Goal: Task Accomplishment & Management: Use online tool/utility

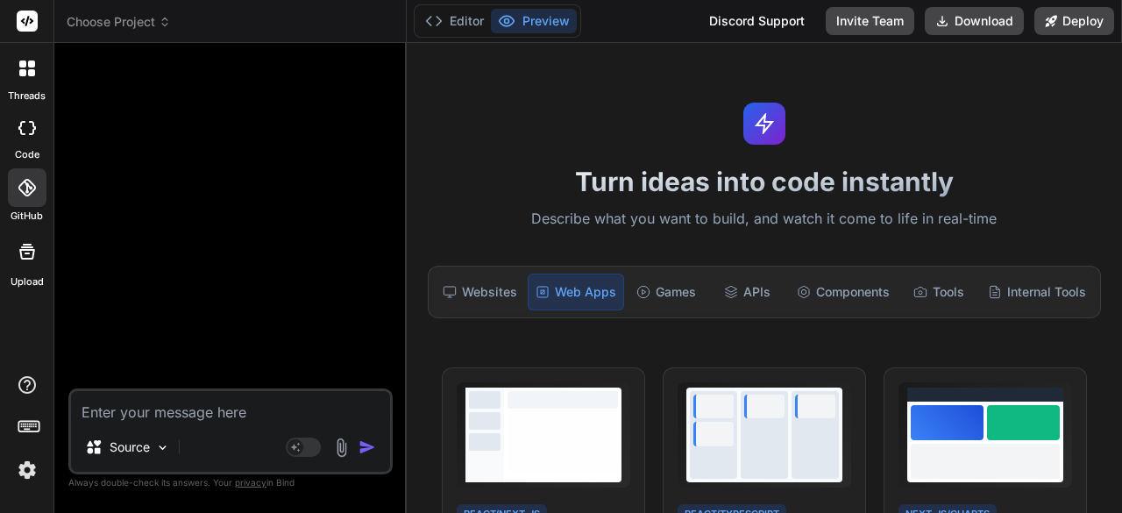
scroll to position [49, 0]
type textarea "Web App Form Structure - Functional Description OVERVIEW A multi-page form that…"
type textarea "x"
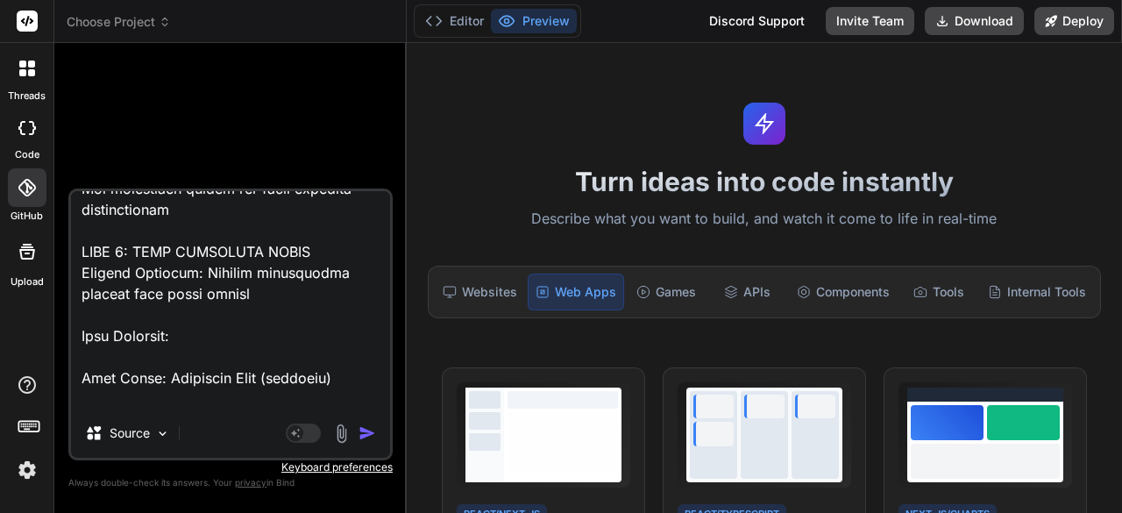
scroll to position [0, 0]
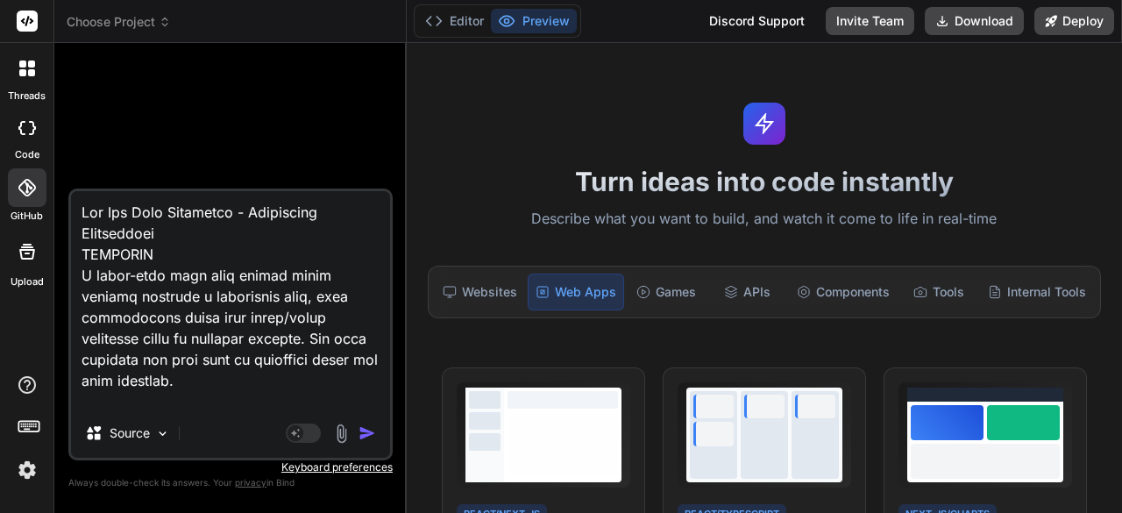
drag, startPoint x: 165, startPoint y: 249, endPoint x: 77, endPoint y: 209, distance: 96.1
click at [77, 209] on textarea at bounding box center [230, 299] width 319 height 217
type textarea "A multi-page form that guides users through creating a customized book, with co…"
type textarea "x"
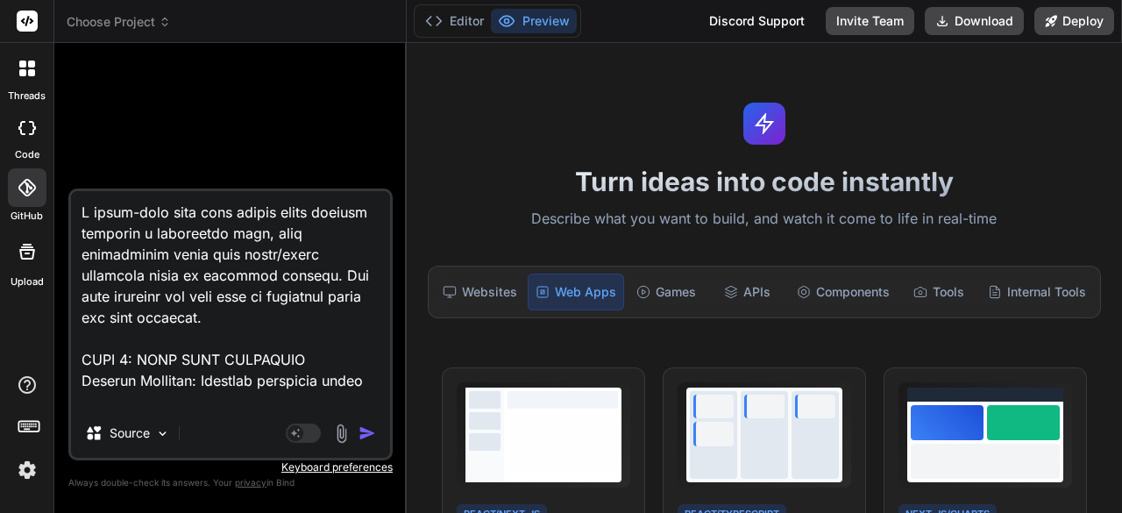
click at [84, 228] on textarea at bounding box center [230, 299] width 319 height 217
type textarea "A multi-page form that guides users through creating a customized book, with co…"
type textarea "x"
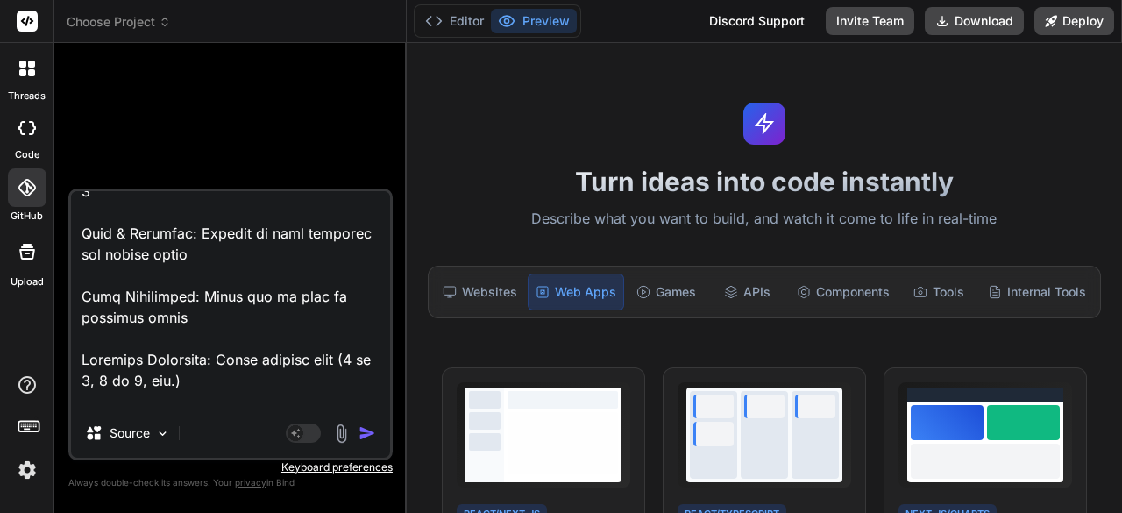
scroll to position [5955, 0]
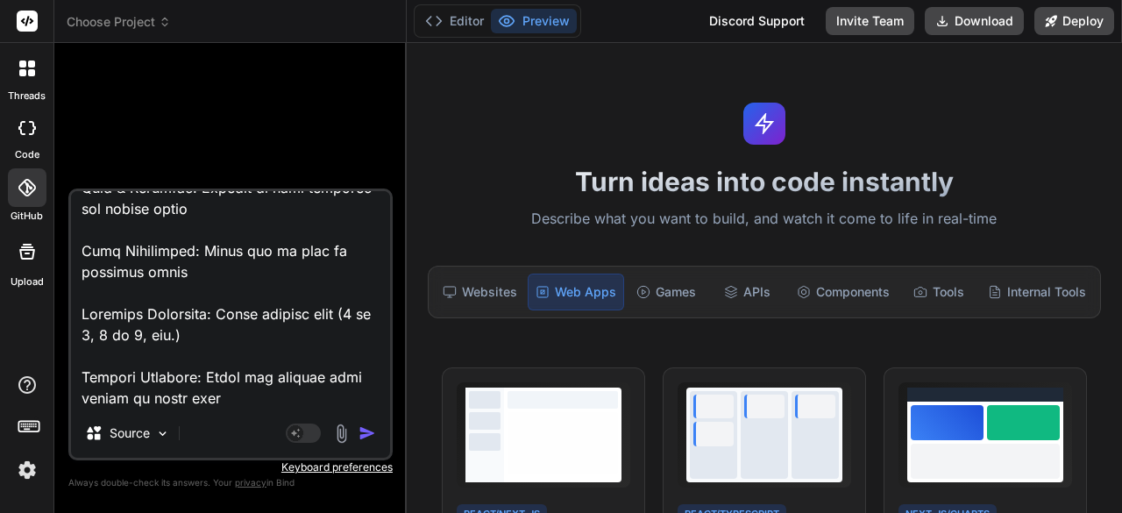
drag, startPoint x: 245, startPoint y: 394, endPoint x: 77, endPoint y: 377, distance: 169.2
click at [77, 377] on textarea at bounding box center [230, 299] width 319 height 217
type textarea "A multi-page form that guides users through creating a customized book, with co…"
type textarea "x"
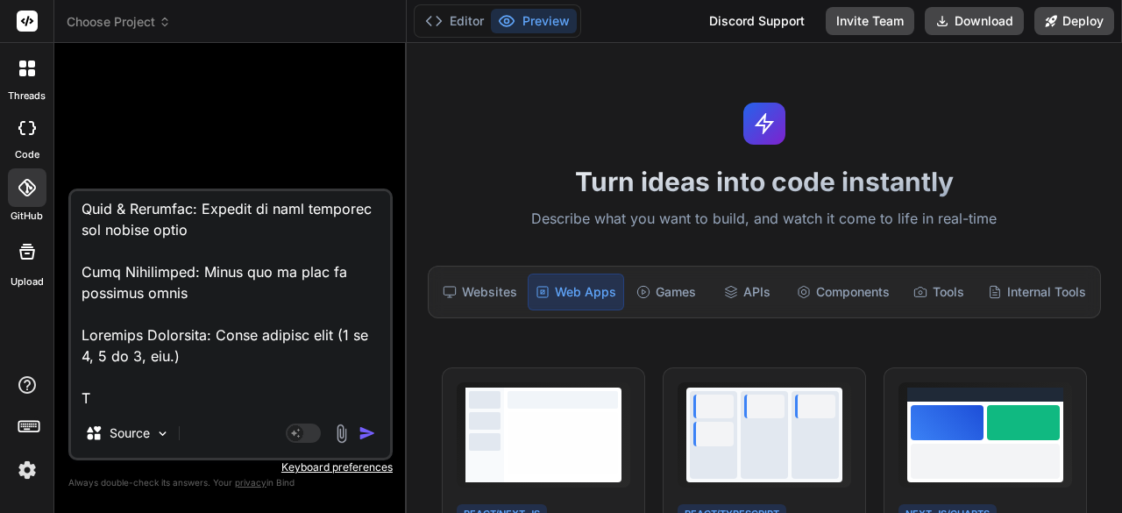
scroll to position [5934, 0]
type textarea "A multi-page form that guides users through creating a customized book, with co…"
type textarea "x"
type textarea "A multi-page form that guides users through creating a customized book, with co…"
type textarea "x"
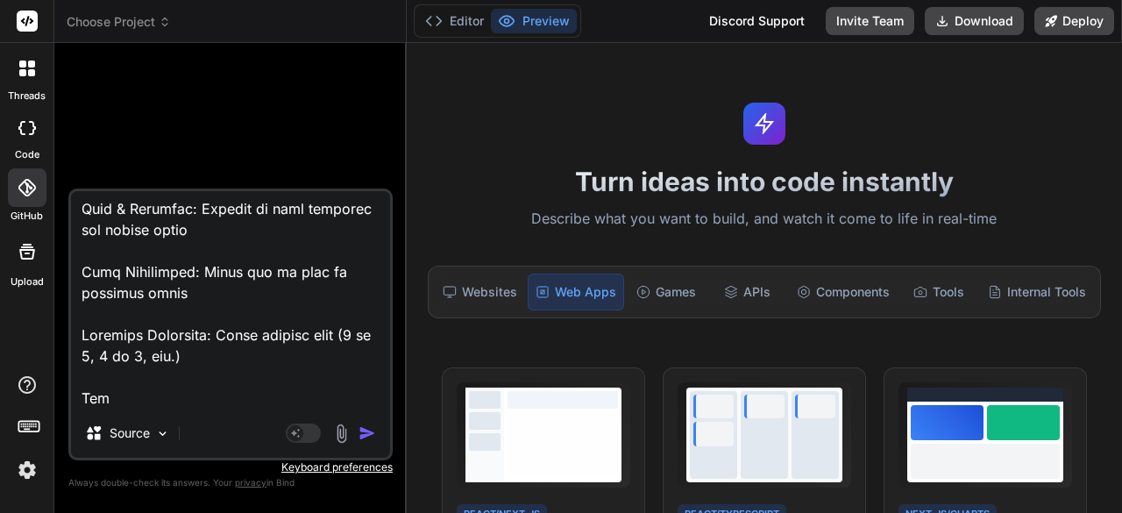
type textarea "A multi-page form that guides users through creating a customized book, with co…"
type textarea "x"
type textarea "A multi-page form that guides users through creating a customized book, with co…"
type textarea "x"
type textarea "A multi-page form that guides users through creating a customized book, with co…"
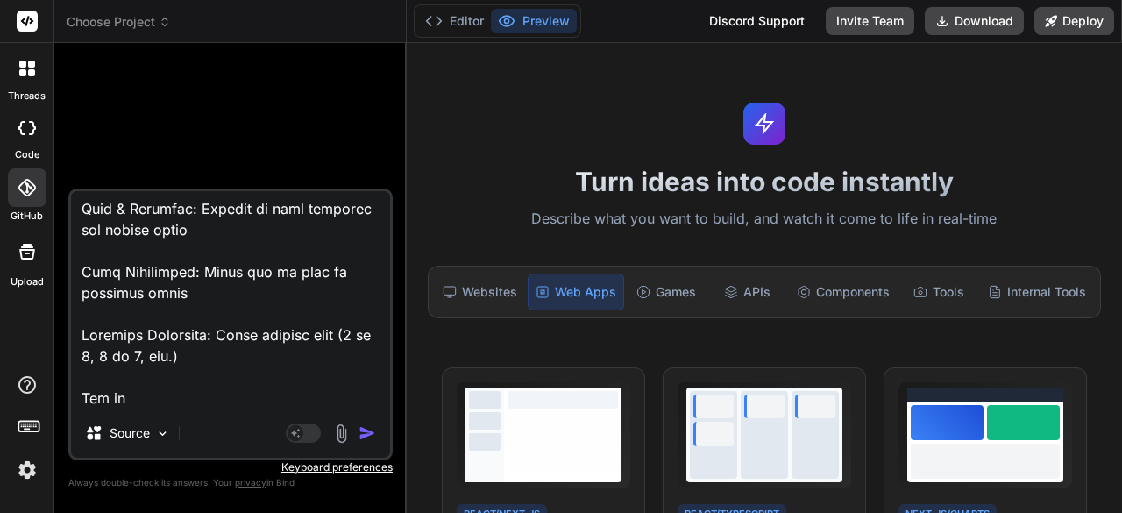
type textarea "x"
type textarea "A multi-page form that guides users through creating a customized book, with co…"
type textarea "x"
type textarea "A multi-page form that guides users through creating a customized book, with co…"
type textarea "x"
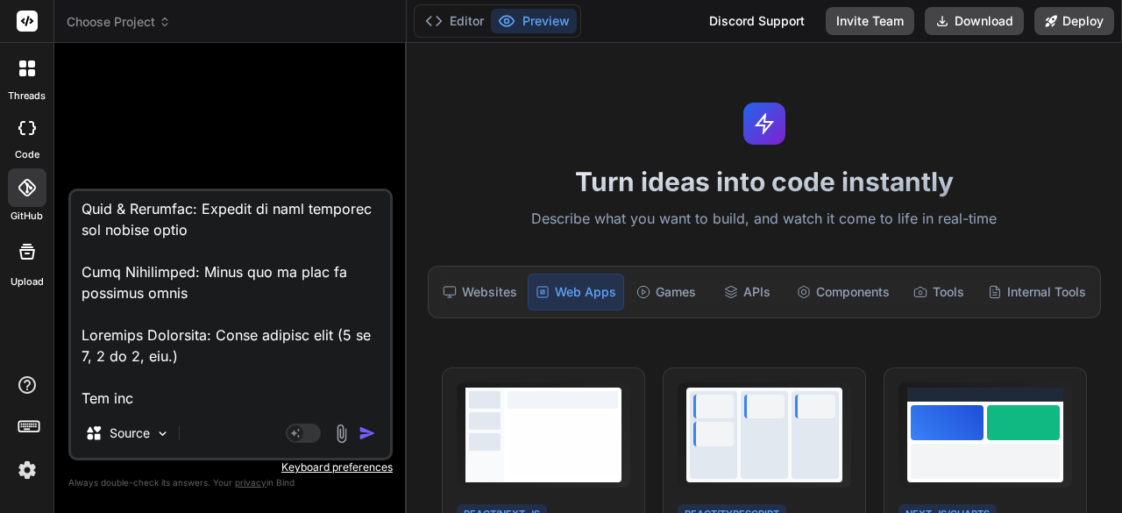
type textarea "A multi-page form that guides users through creating a customized book, with co…"
type textarea "x"
type textarea "A multi-page form that guides users through creating a customized book, with co…"
type textarea "x"
type textarea "A multi-page form that guides users through creating a customized book, with co…"
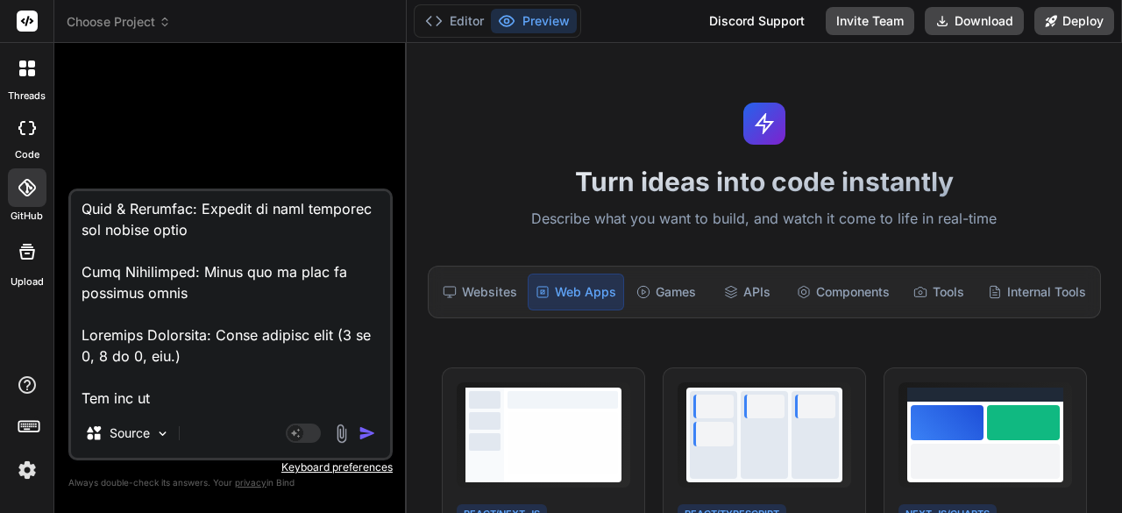
type textarea "x"
type textarea "A multi-page form that guides users through creating a customized book, with co…"
type textarea "x"
type textarea "A multi-page form that guides users through creating a customized book, with co…"
type textarea "x"
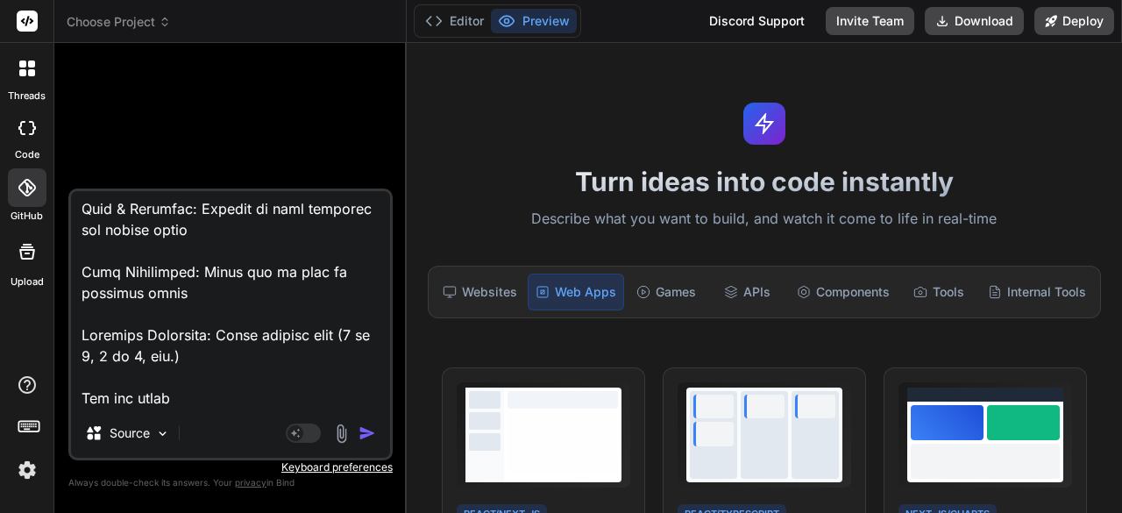
type textarea "A multi-page form that guides users through creating a customized book, with co…"
type textarea "x"
type textarea "A multi-page form that guides users through creating a customized book, with co…"
type textarea "x"
type textarea "A multi-page form that guides users through creating a customized book, with co…"
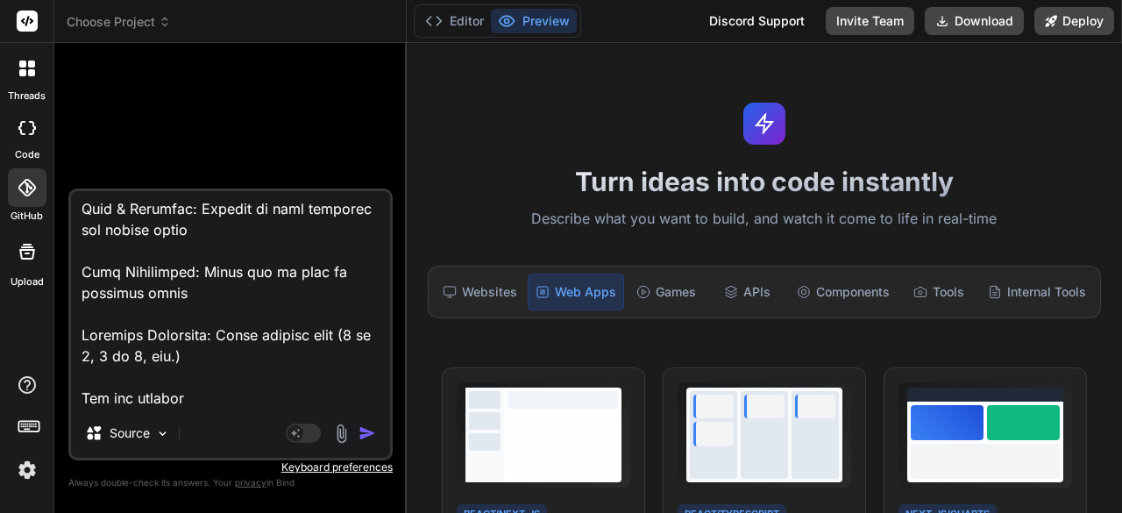
type textarea "x"
type textarea "A multi-page form that guides users through creating a customized book, with co…"
type textarea "x"
type textarea "A multi-page form that guides users through creating a customized book, with co…"
type textarea "x"
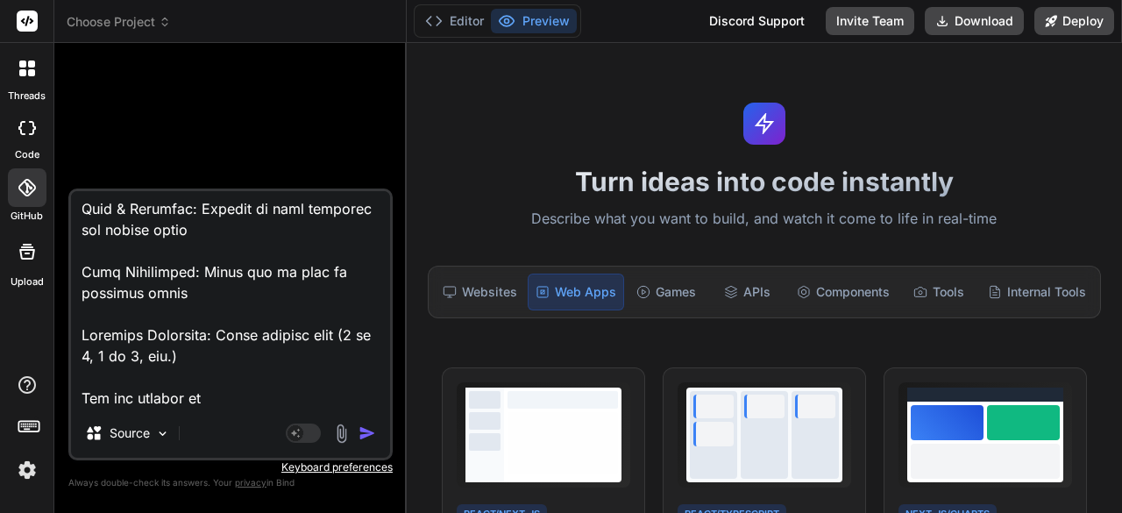
type textarea "A multi-page form that guides users through creating a customized book, with co…"
type textarea "x"
type textarea "A multi-page form that guides users through creating a customized book, with co…"
type textarea "x"
type textarea "A multi-page form that guides users through creating a customized book, with co…"
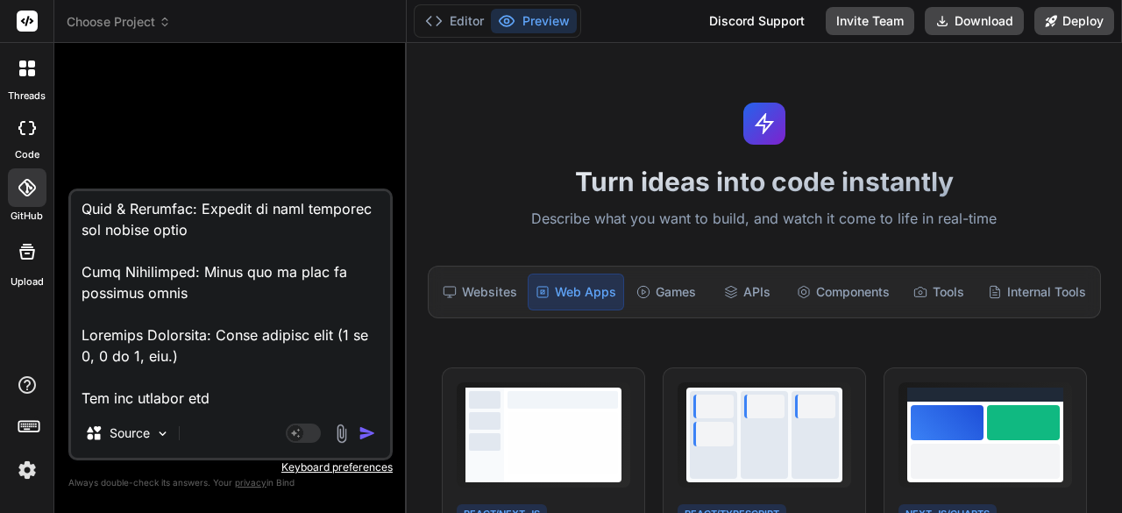
type textarea "x"
type textarea "A multi-page form that guides users through creating a customized book, with co…"
type textarea "x"
type textarea "A multi-page form that guides users through creating a customized book, with co…"
type textarea "x"
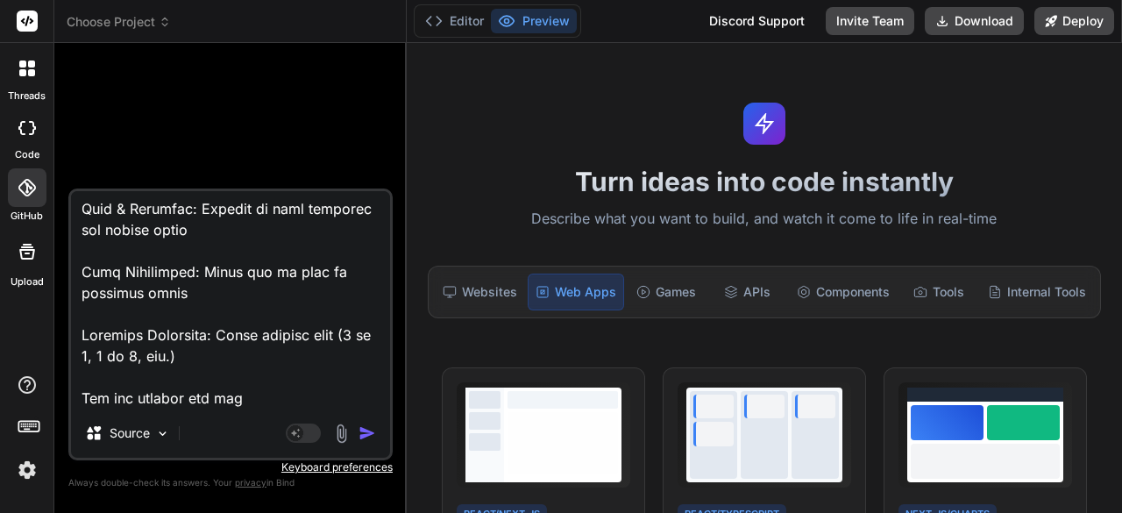
type textarea "A multi-page form that guides users through creating a customized book, with co…"
type textarea "x"
type textarea "A multi-page form that guides users through creating a customized book, with co…"
type textarea "x"
type textarea "A multi-page form that guides users through creating a customized book, with co…"
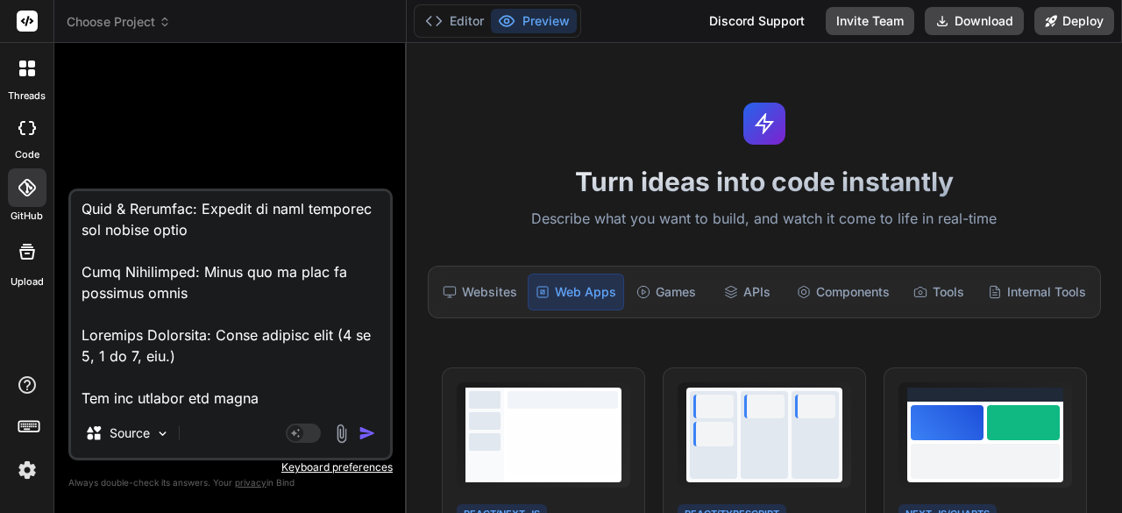
type textarea "x"
type textarea "A multi-page form that guides users through creating a customized book, with co…"
type textarea "x"
type textarea "A multi-page form that guides users through creating a customized book, with co…"
type textarea "x"
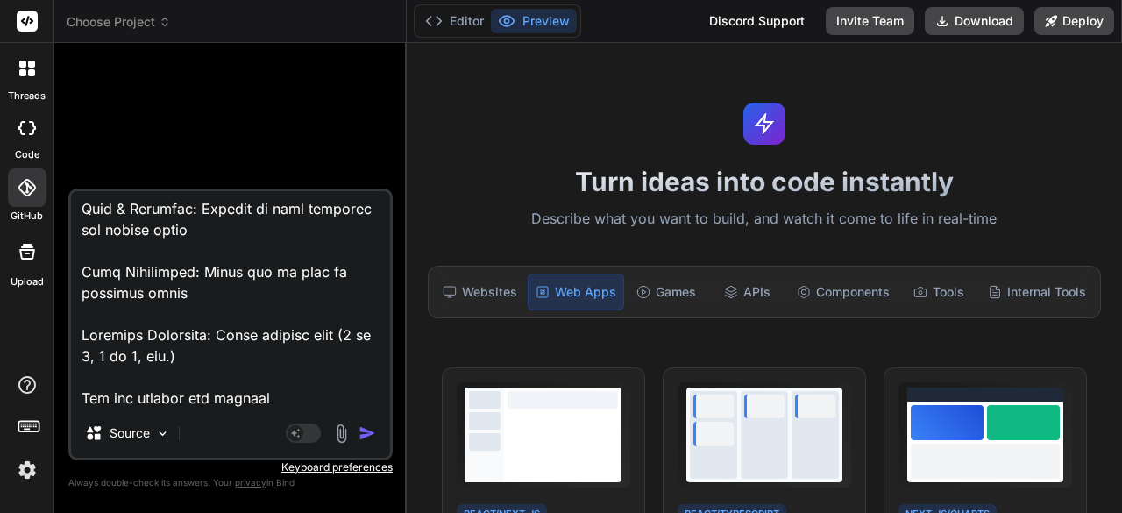
type textarea "A multi-page form that guides users through creating a customized book, with co…"
type textarea "x"
type textarea "A multi-page form that guides users through creating a customized book, with co…"
type textarea "x"
type textarea "A multi-page form that guides users through creating a customized book, with co…"
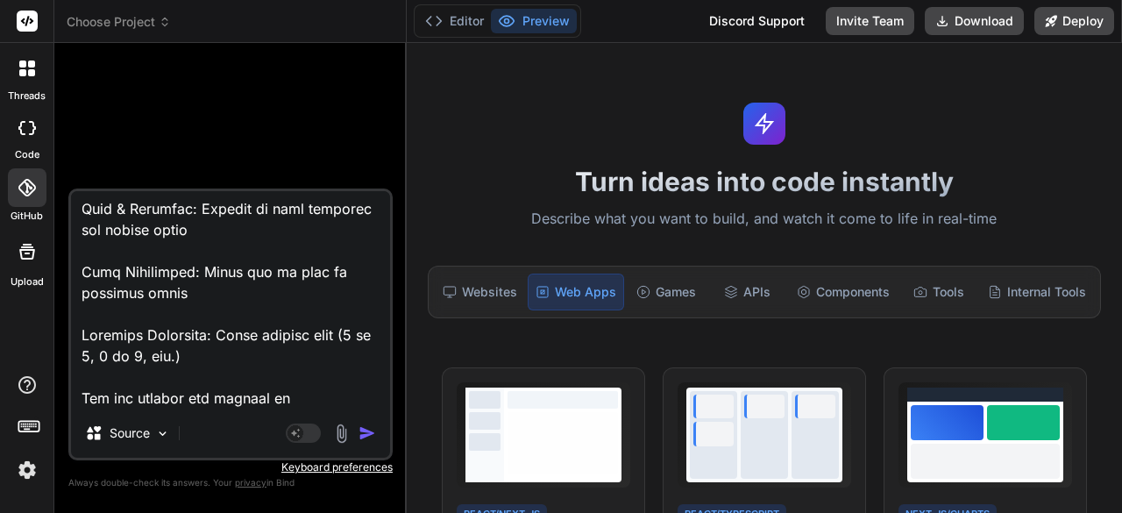
type textarea "x"
type textarea "A multi-page form that guides users through creating a customized book, with co…"
type textarea "x"
type textarea "A multi-page form that guides users through creating a customized book, with co…"
type textarea "x"
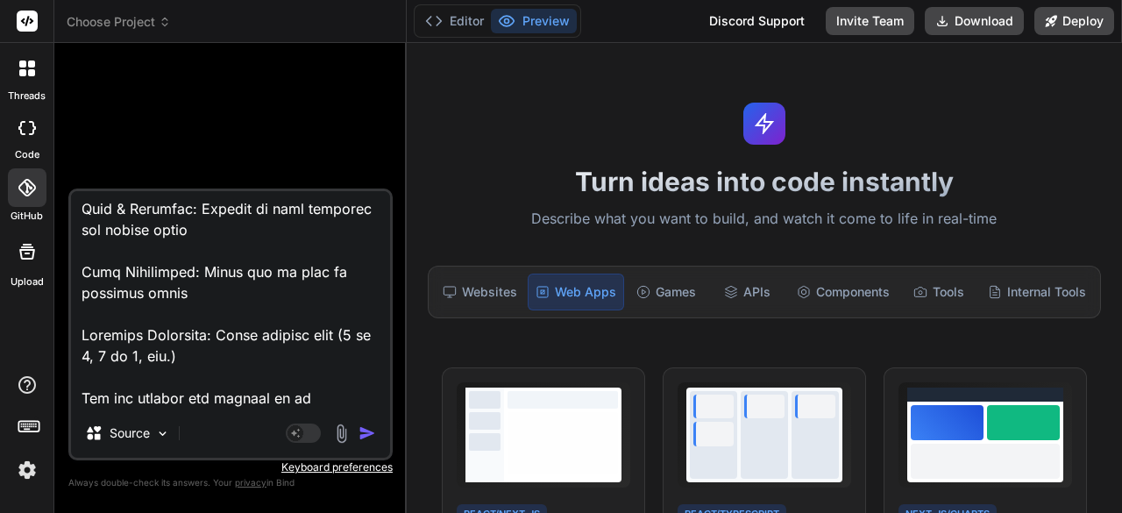
type textarea "A multi-page form that guides users through creating a customized book, with co…"
type textarea "x"
type textarea "A multi-page form that guides users through creating a customized book, with co…"
type textarea "x"
type textarea "A multi-page form that guides users through creating a customized book, with co…"
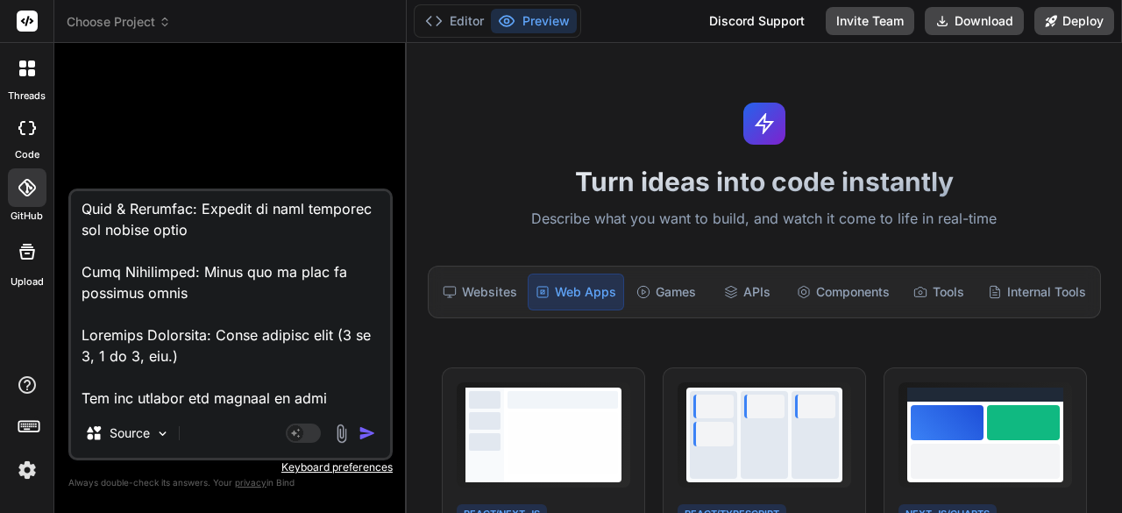
type textarea "x"
type textarea "A multi-page form that guides users through creating a customized book, with co…"
type textarea "x"
type textarea "A multi-page form that guides users through creating a customized book, with co…"
type textarea "x"
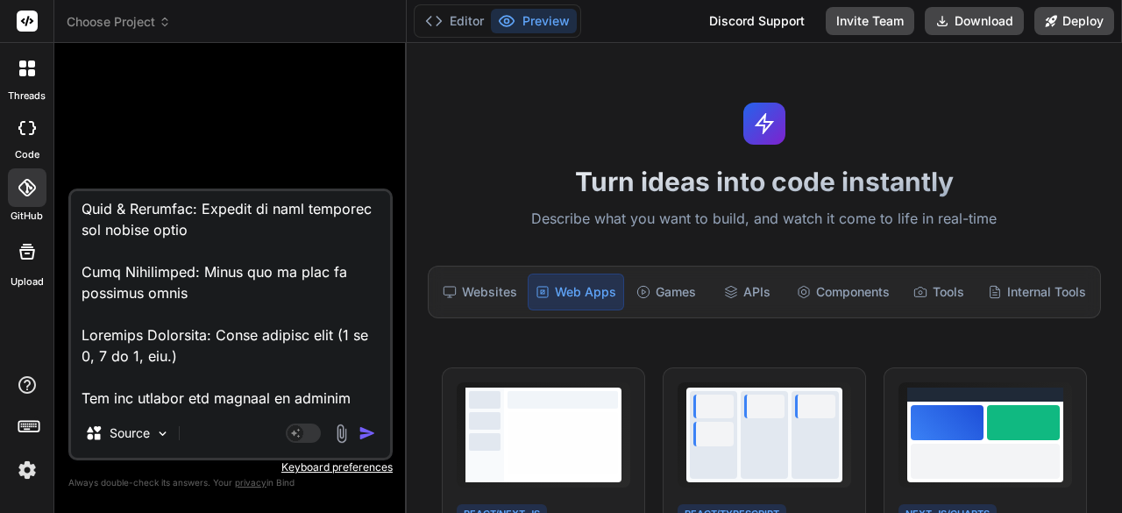
type textarea "A multi-page form that guides users through creating a customized book, with co…"
type textarea "x"
type textarea "A multi-page form that guides users through creating a customized book, with co…"
type textarea "x"
type textarea "A multi-page form that guides users through creating a customized book, with co…"
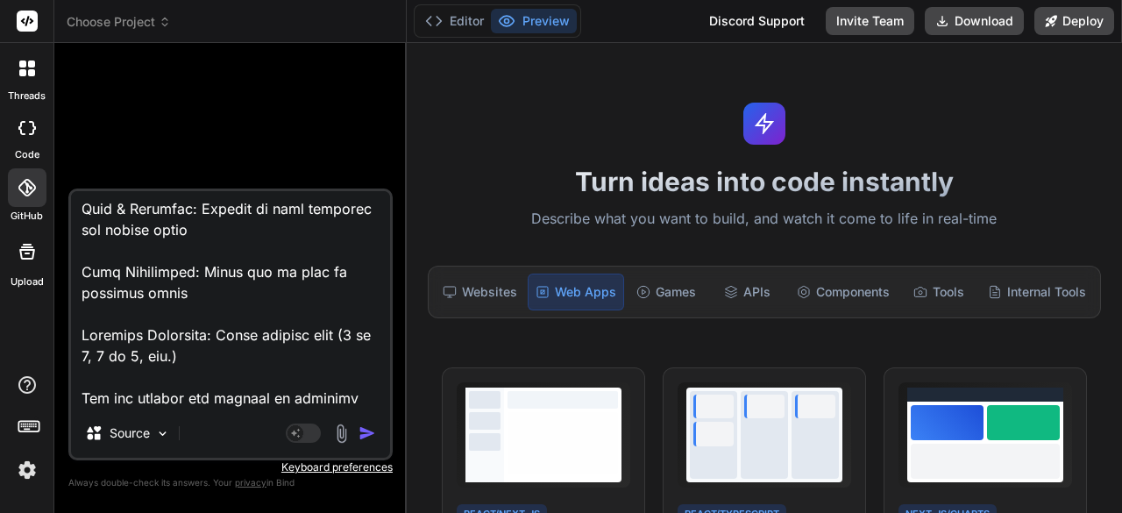
type textarea "x"
type textarea "A multi-page form that guides users through creating a customized book, with co…"
type textarea "x"
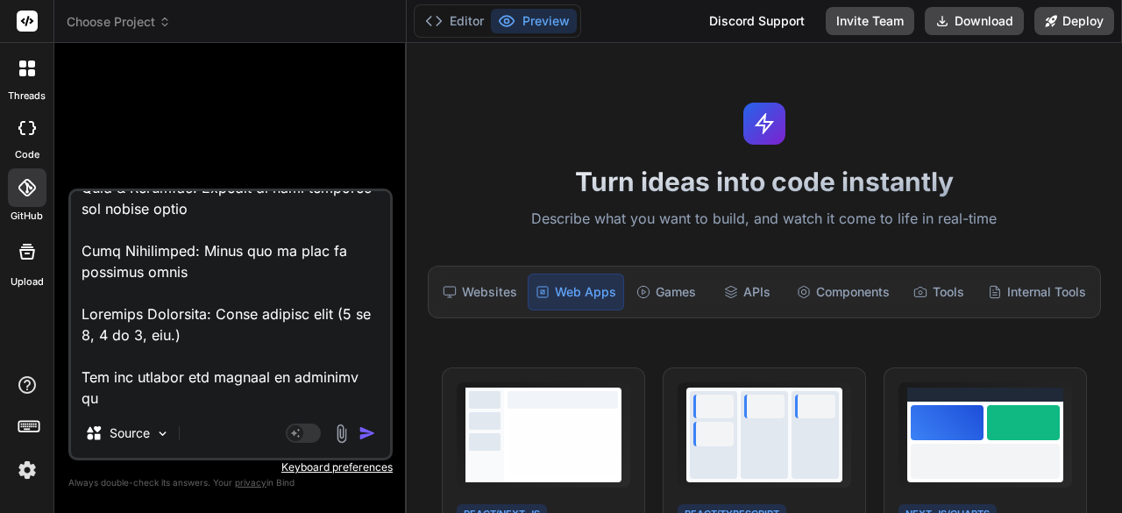
type textarea "A multi-page form that guides users through creating a customized book, with co…"
type textarea "x"
type textarea "A multi-page form that guides users through creating a customized book, with co…"
type textarea "x"
type textarea "A multi-page form that guides users through creating a customized book, with co…"
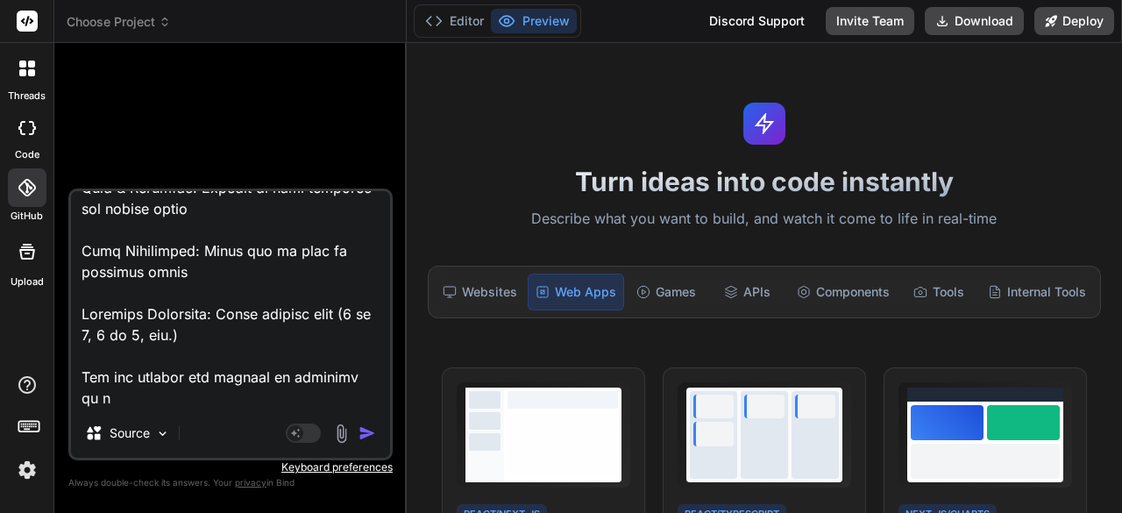
type textarea "x"
type textarea "A multi-page form that guides users through creating a customized book, with co…"
type textarea "x"
type textarea "A multi-page form that guides users through creating a customized book, with co…"
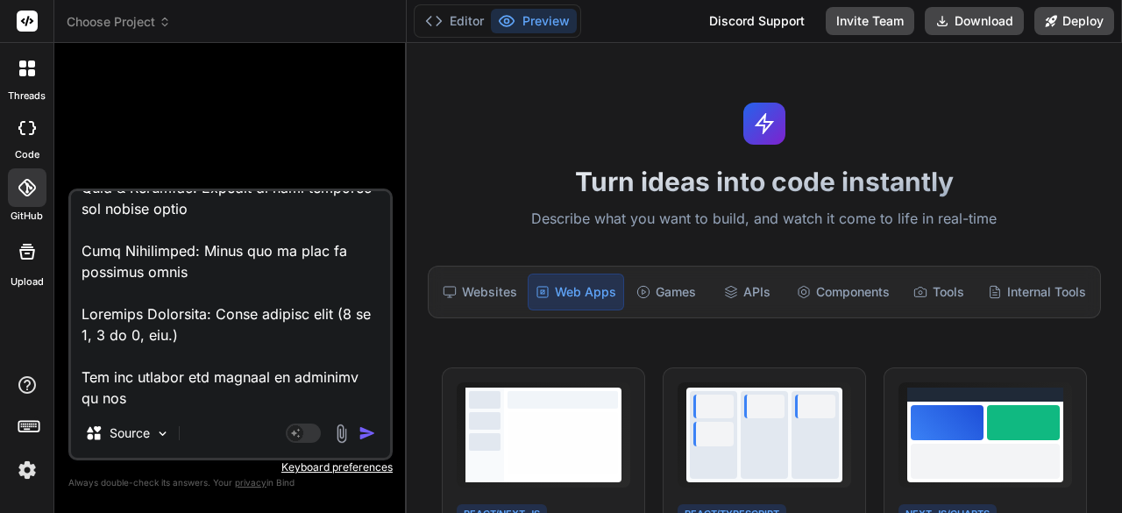
type textarea "x"
type textarea "A multi-page form that guides users through creating a customized book, with co…"
type textarea "x"
type textarea "A multi-page form that guides users through creating a customized book, with co…"
type textarea "x"
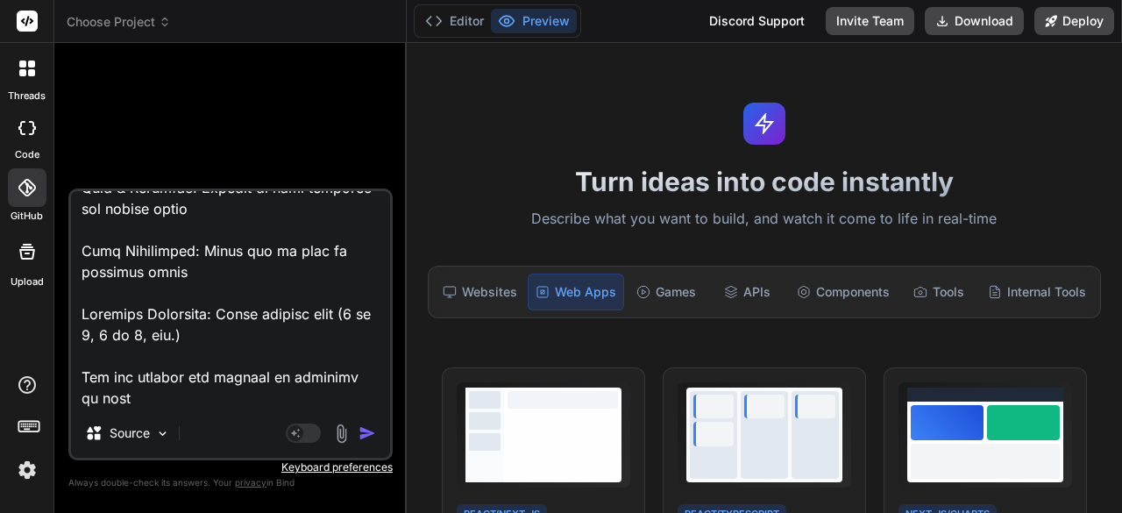
type textarea "A multi-page form that guides users through creating a customized book, with co…"
type textarea "x"
type textarea "A multi-page form that guides users through creating a customized book, with co…"
type textarea "x"
type textarea "A multi-page form that guides users through creating a customized book, with co…"
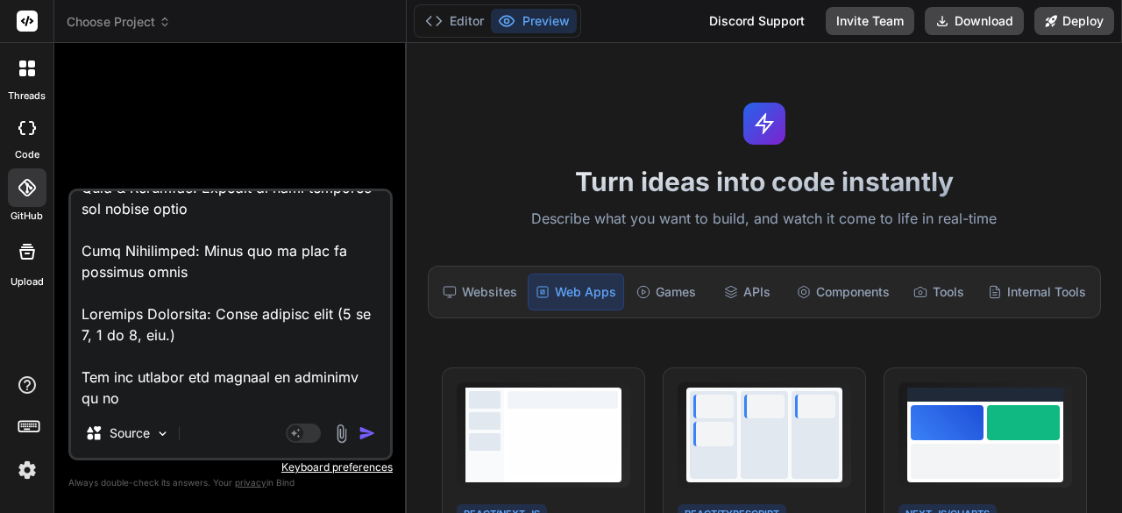
type textarea "x"
type textarea "A multi-page form that guides users through creating a customized book, with co…"
type textarea "x"
type textarea "A multi-page form that guides users through creating a customized book, with co…"
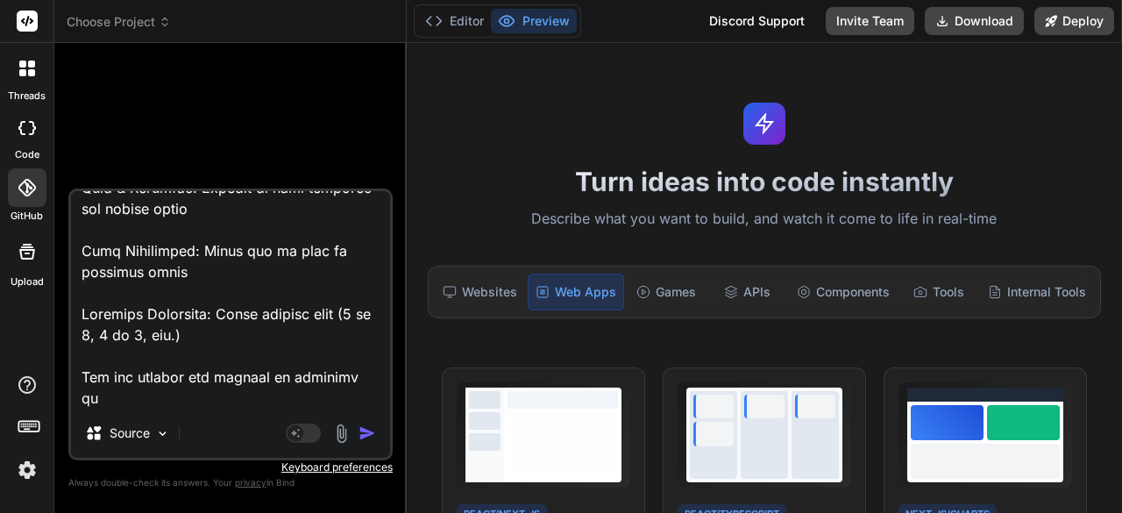
type textarea "x"
type textarea "A multi-page form that guides users through creating a customized book, with co…"
type textarea "x"
type textarea "A multi-page form that guides users through creating a customized book, with co…"
type textarea "x"
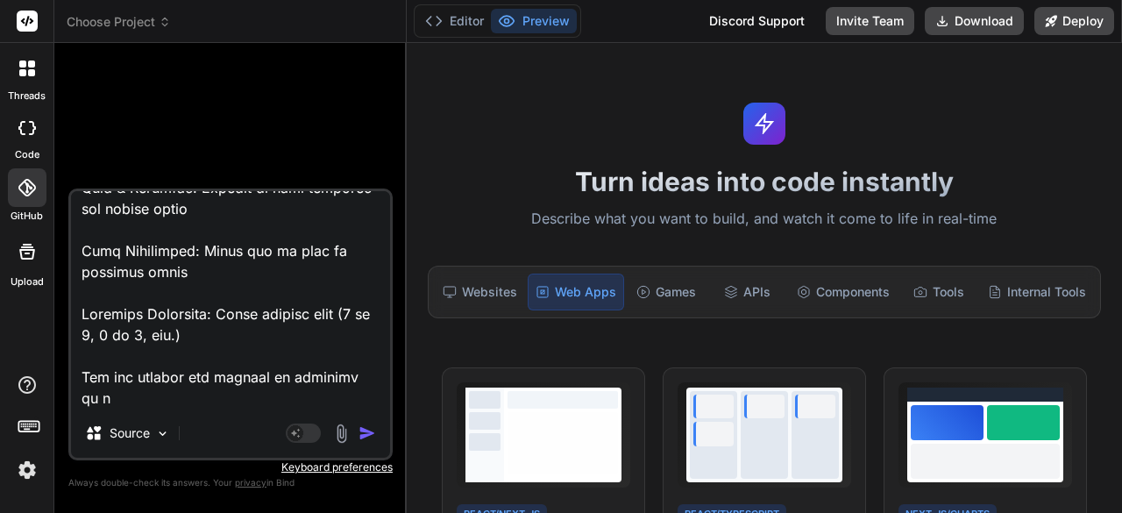
type textarea "A multi-page form that guides users through creating a customized book, with co…"
type textarea "x"
type textarea "A multi-page form that guides users through creating a customized book, with co…"
type textarea "x"
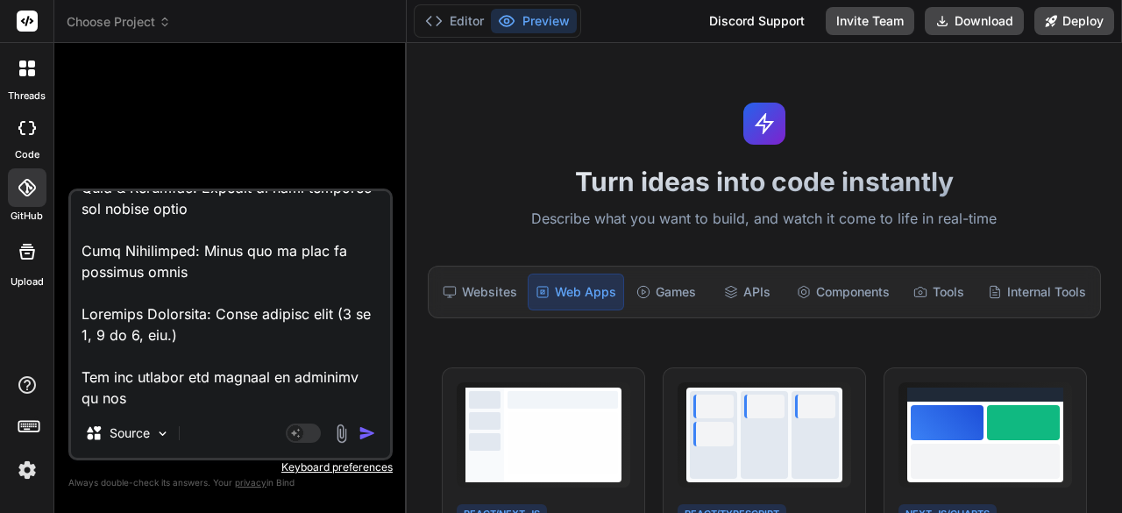
type textarea "A multi-page form that guides users through creating a customized book, with co…"
type textarea "x"
type textarea "A multi-page form that guides users through creating a customized book, with co…"
type textarea "x"
type textarea "A multi-page form that guides users through creating a customized book, with co…"
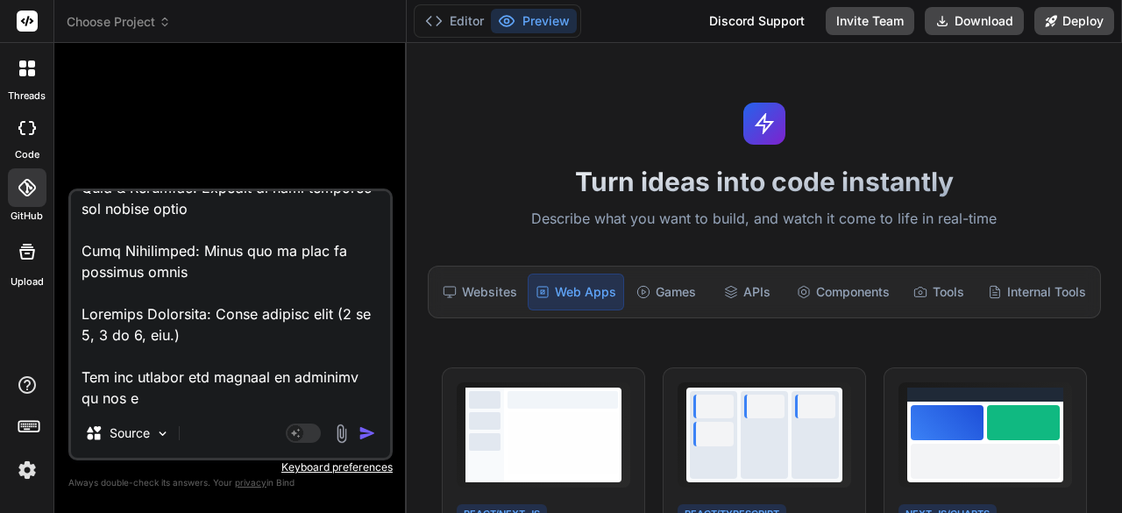
type textarea "x"
type textarea "A multi-page form that guides users through creating a customized book, with co…"
type textarea "x"
type textarea "A multi-page form that guides users through creating a customized book, with co…"
type textarea "x"
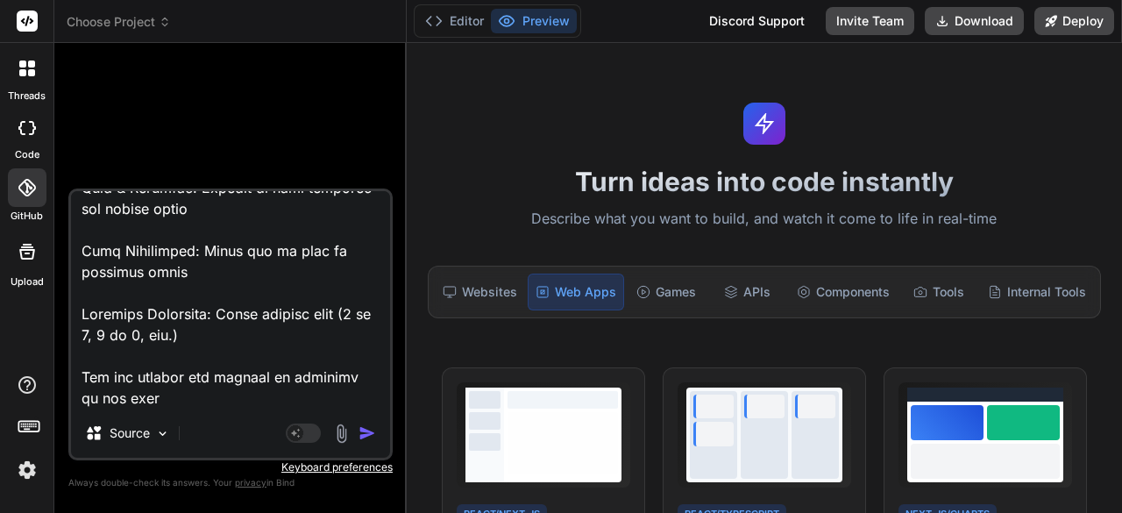
type textarea "A multi-page form that guides users through creating a customized book, with co…"
type textarea "x"
type textarea "A multi-page form that guides users through creating a customized book, with co…"
type textarea "x"
type textarea "A multi-page form that guides users through creating a customized book, with co…"
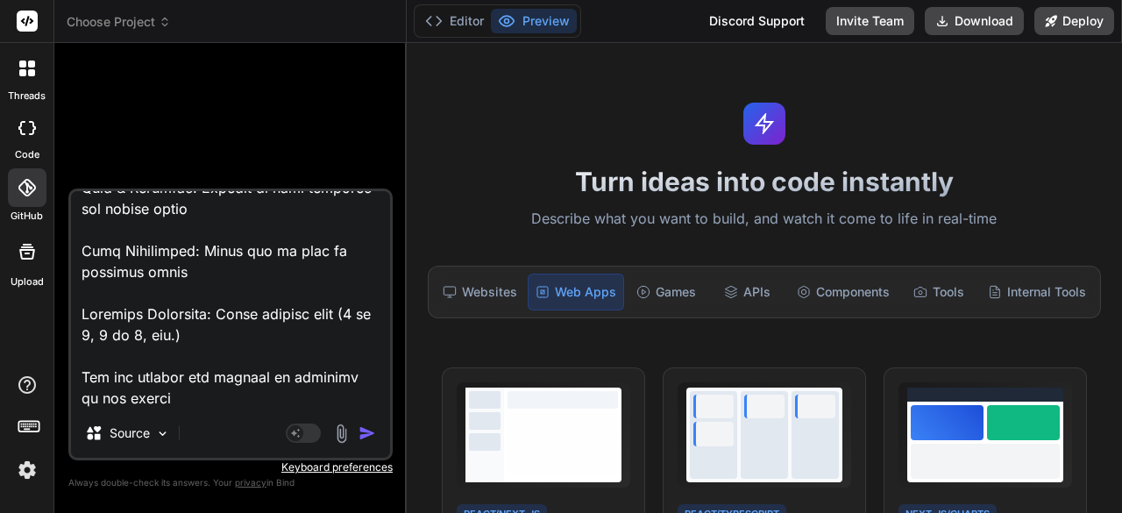
type textarea "x"
type textarea "A multi-page form that guides users through creating a customized book, with co…"
type textarea "x"
type textarea "A multi-page form that guides users through creating a customized book, with co…"
type textarea "x"
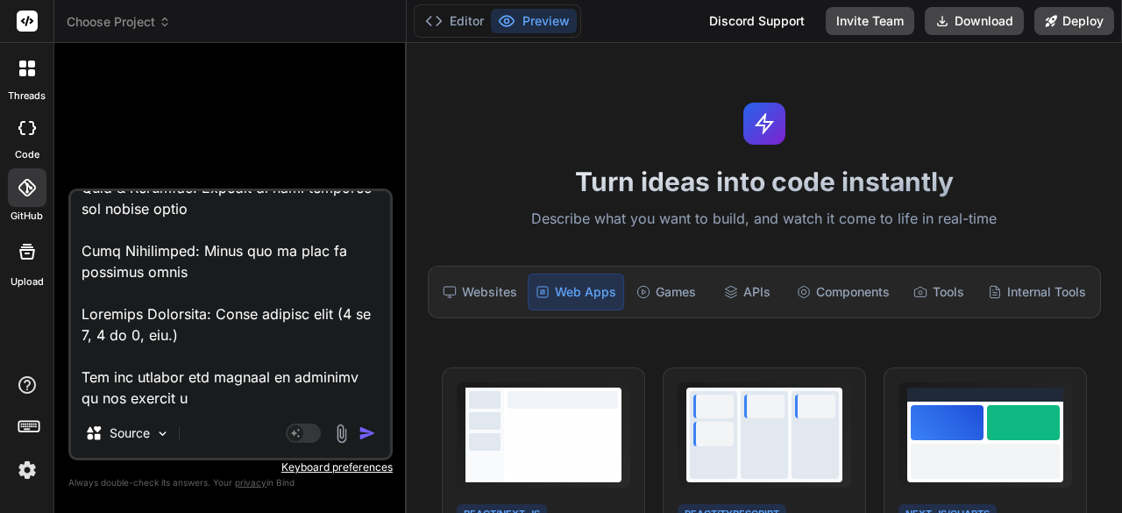
type textarea "A multi-page form that guides users through creating a customized book, with co…"
type textarea "x"
type textarea "A multi-page form that guides users through creating a customized book, with co…"
type textarea "x"
type textarea "A multi-page form that guides users through creating a customized book, with co…"
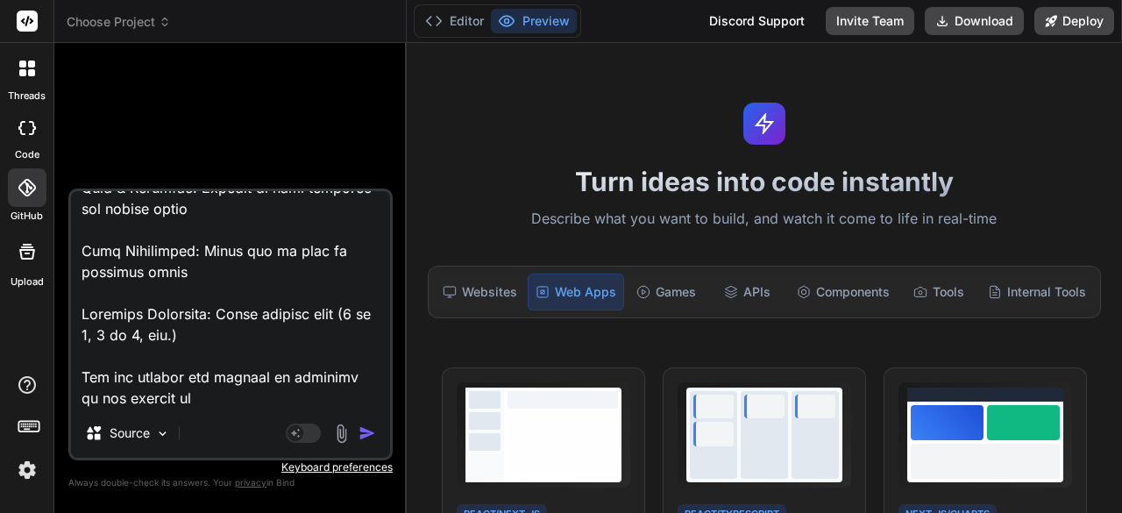
type textarea "x"
type textarea "A multi-page form that guides users through creating a customized book, with co…"
type textarea "x"
type textarea "A multi-page form that guides users through creating a customized book, with co…"
type textarea "x"
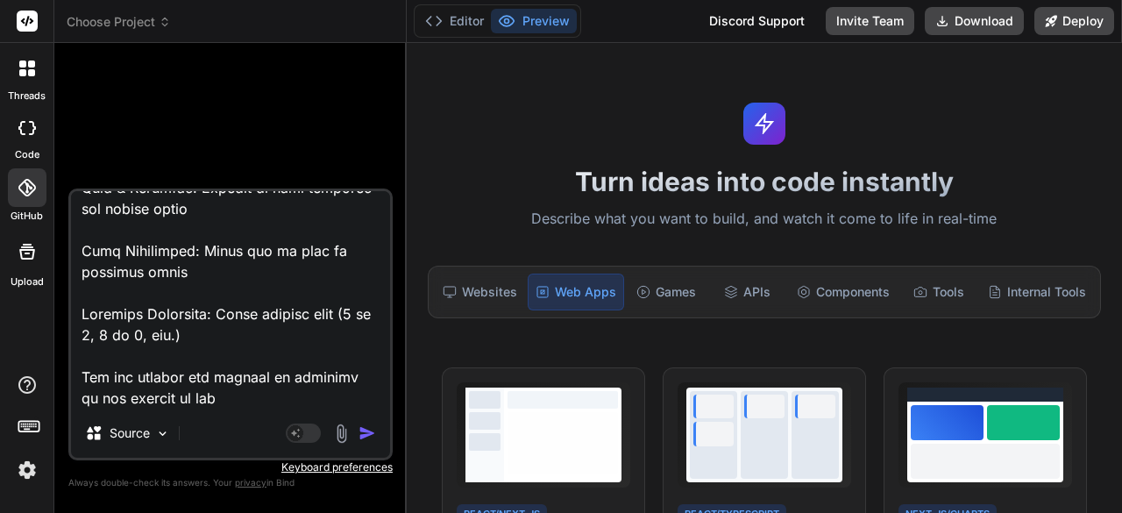
type textarea "A multi-page form that guides users through creating a customized book, with co…"
type textarea "x"
type textarea "A multi-page form that guides users through creating a customized book, with co…"
type textarea "x"
type textarea "A multi-page form that guides users through creating a customized book, with co…"
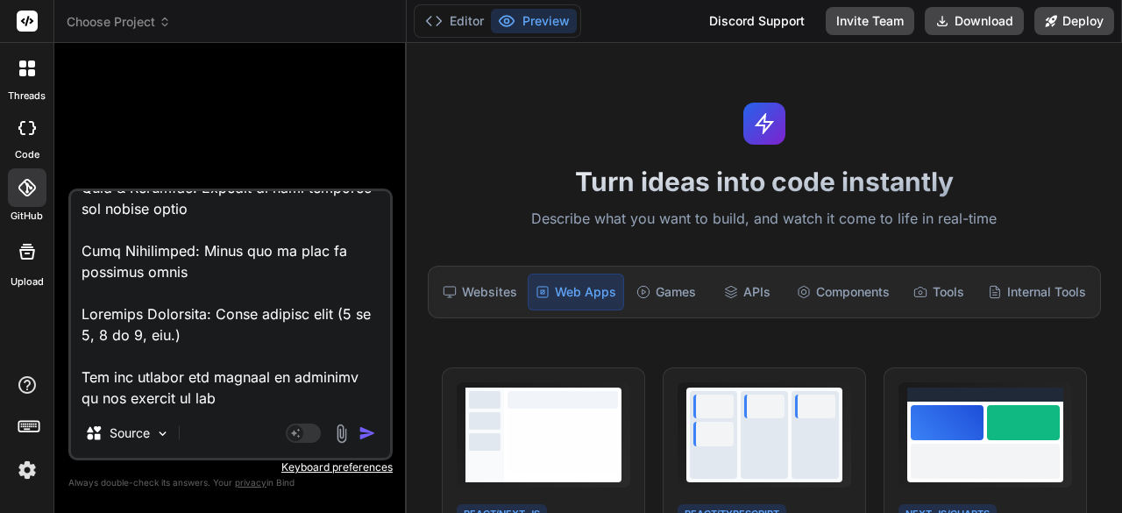
type textarea "x"
type textarea "A multi-page form that guides users through creating a customized book, with co…"
type textarea "x"
type textarea "A multi-page form that guides users through creating a customized book, with co…"
type textarea "x"
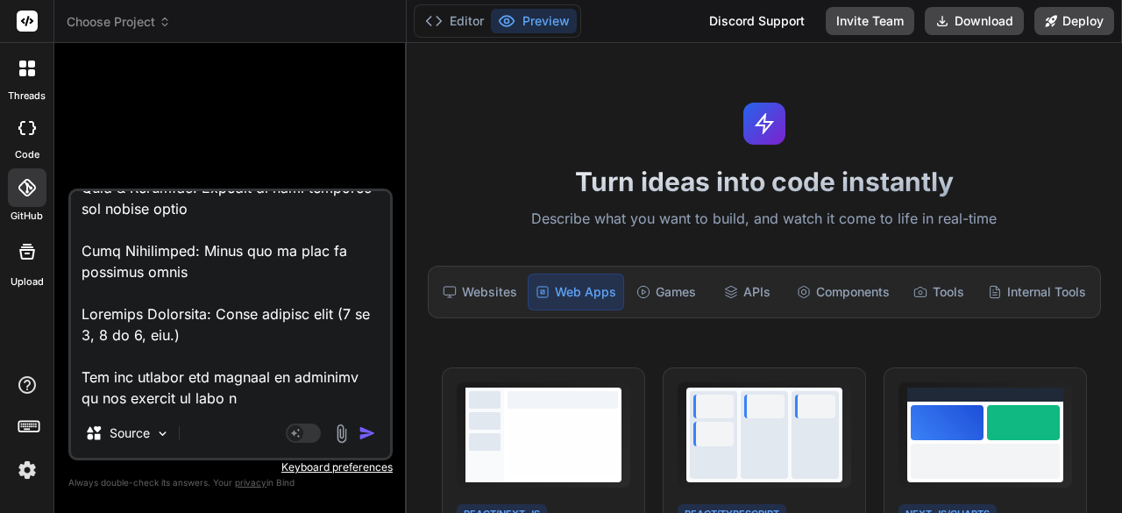
type textarea "A multi-page form that guides users through creating a customized book, with co…"
type textarea "x"
type textarea "A multi-page form that guides users through creating a customized book, with co…"
type textarea "x"
type textarea "A multi-page form that guides users through creating a customized book, with co…"
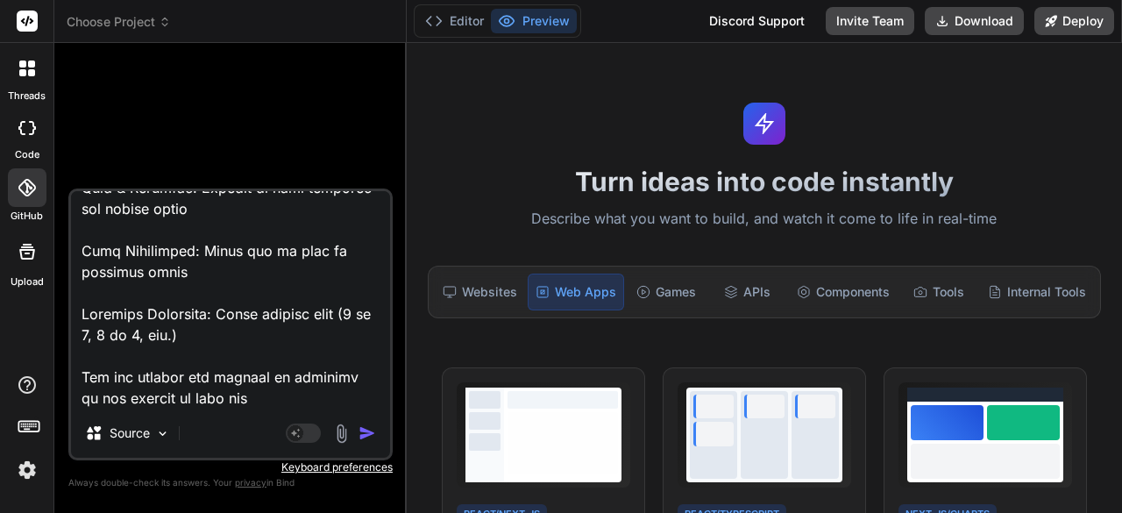
type textarea "x"
type textarea "A multi-page form that guides users through creating a customized book, with co…"
type textarea "x"
type textarea "A multi-page form that guides users through creating a customized book, with co…"
type textarea "x"
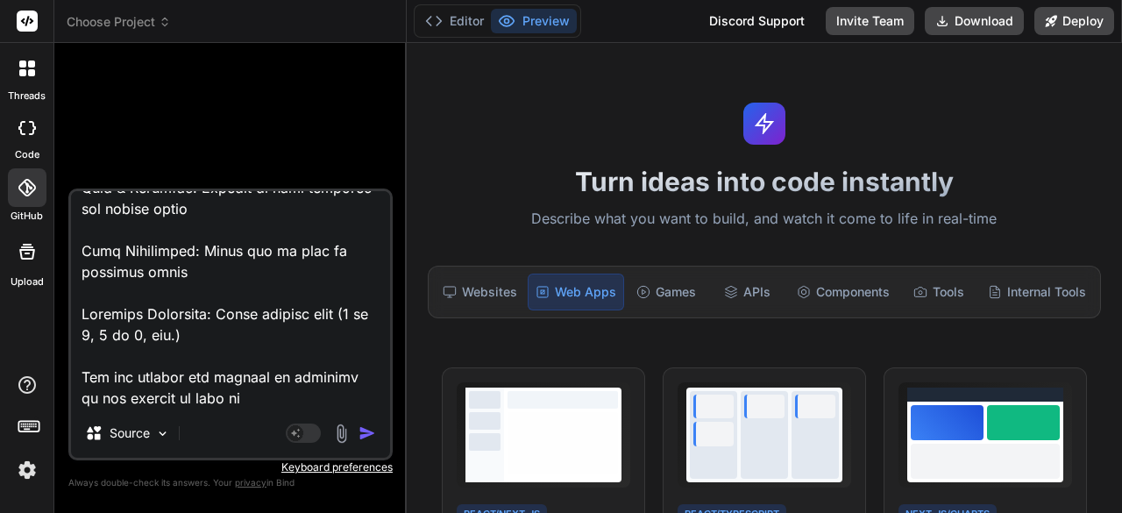
type textarea "A multi-page form that guides users through creating a customized book, with co…"
type textarea "x"
type textarea "A multi-page form that guides users through creating a customized book, with co…"
type textarea "x"
type textarea "A multi-page form that guides users through creating a customized book, with co…"
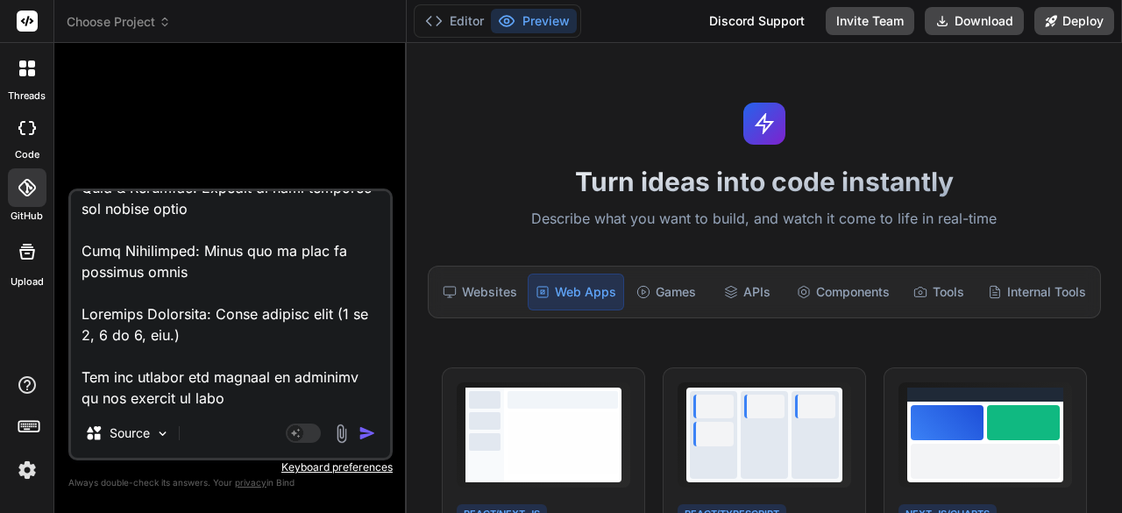
type textarea "x"
type textarea "A multi-page form that guides users through creating a customized book, with co…"
type textarea "x"
type textarea "A multi-page form that guides users through creating a customized book, with co…"
type textarea "x"
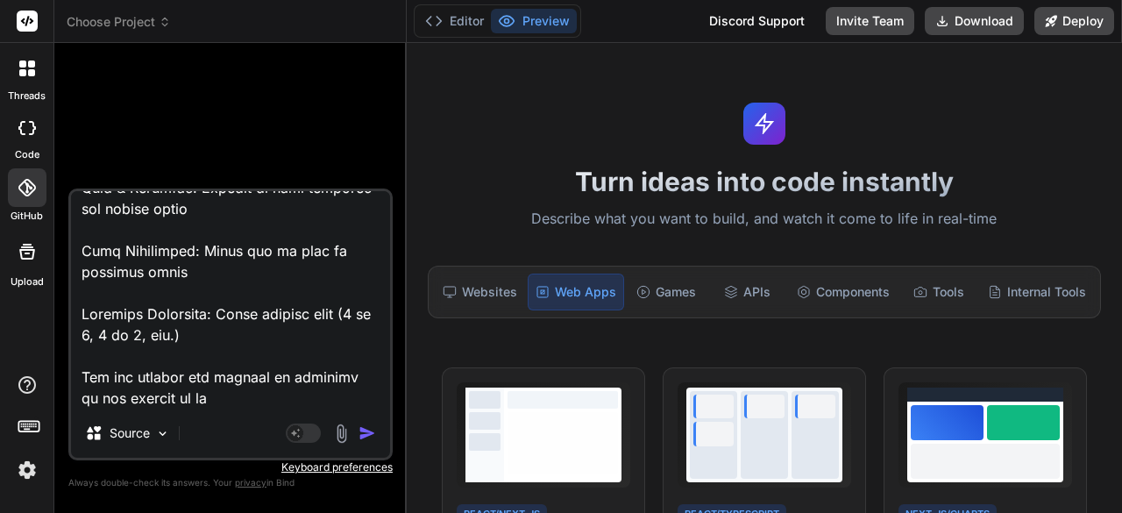
type textarea "A multi-page form that guides users through creating a customized book, with co…"
type textarea "x"
type textarea "A multi-page form that guides users through creating a customized book, with co…"
type textarea "x"
type textarea "A multi-page form that guides users through creating a customized book, with co…"
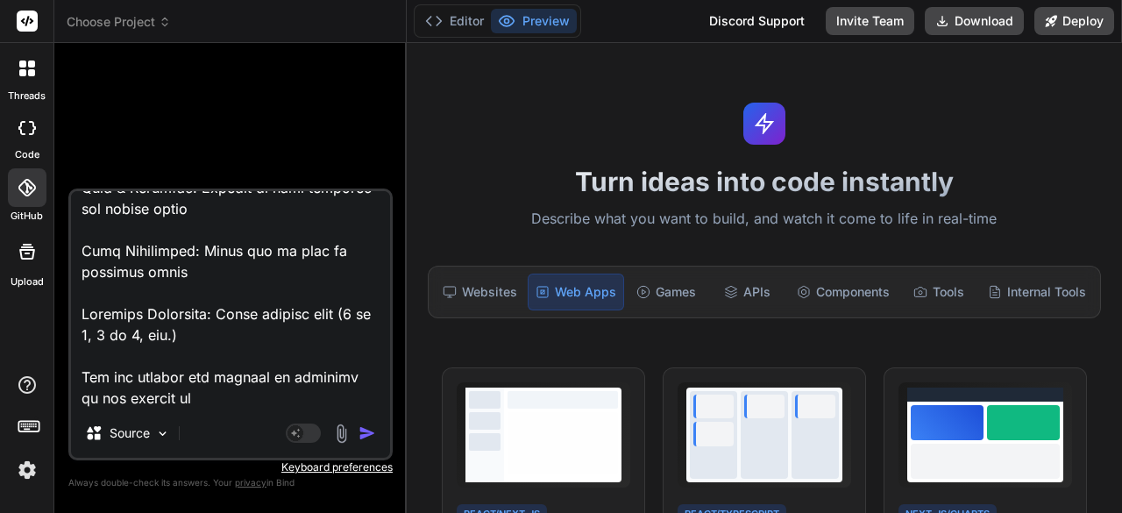
type textarea "x"
type textarea "A multi-page form that guides users through creating a customized book, with co…"
type textarea "x"
type textarea "A multi-page form that guides users through creating a customized book, with co…"
type textarea "x"
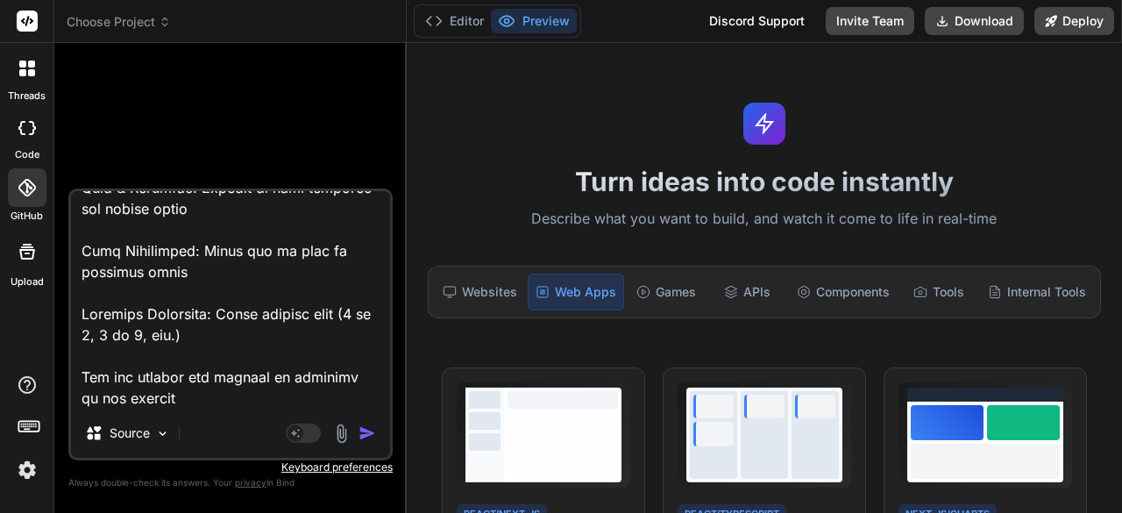
type textarea "A multi-page form that guides users through creating a customized book, with co…"
type textarea "x"
type textarea "A multi-page form that guides users through creating a customized book, with co…"
type textarea "x"
type textarea "A multi-page form that guides users through creating a customized book, with co…"
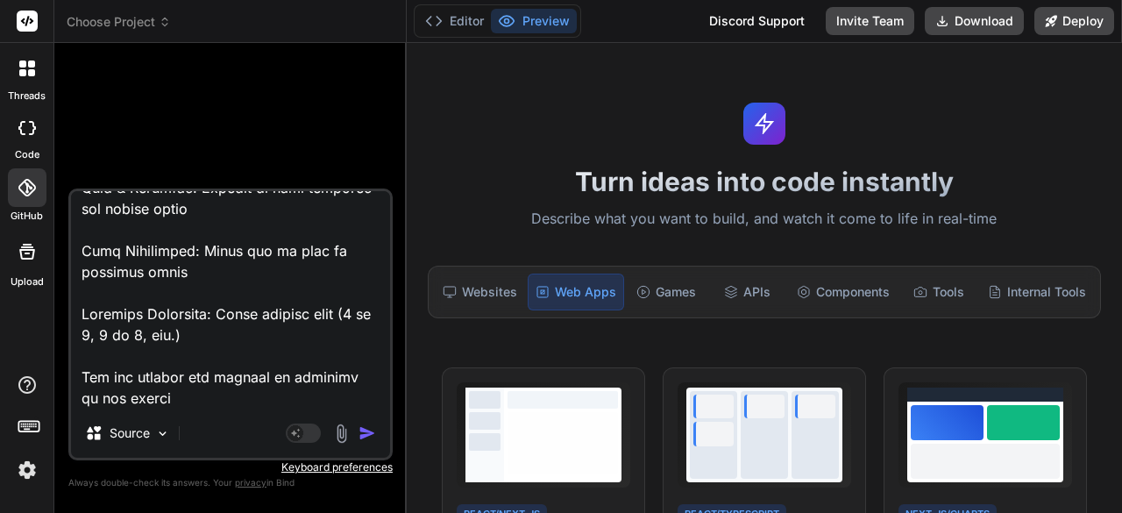
type textarea "x"
type textarea "A multi-page form that guides users through creating a customized book, with co…"
type textarea "x"
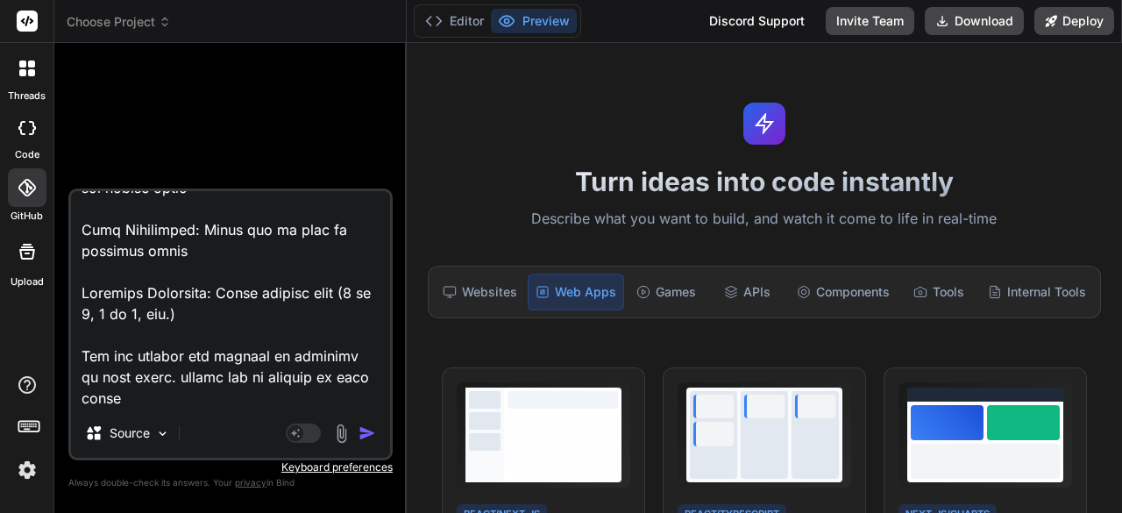
scroll to position [5974, 0]
click at [191, 360] on textarea at bounding box center [230, 299] width 319 height 217
click at [235, 376] on textarea at bounding box center [230, 299] width 319 height 217
click at [273, 400] on textarea at bounding box center [230, 299] width 319 height 217
click at [179, 402] on textarea at bounding box center [230, 299] width 319 height 217
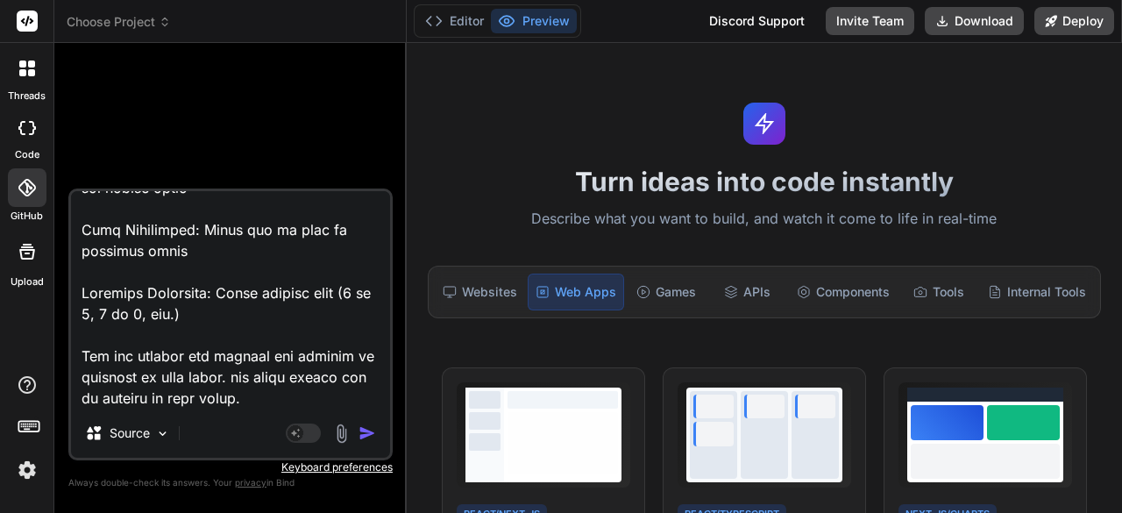
click at [179, 402] on textarea at bounding box center [230, 299] width 319 height 217
click at [371, 432] on img "button" at bounding box center [367, 433] width 18 height 18
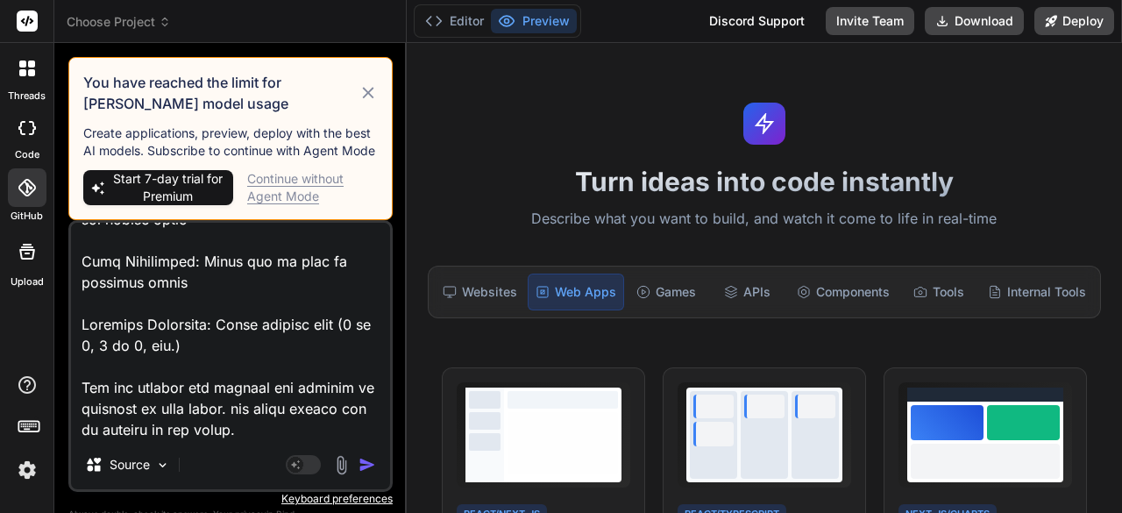
click at [275, 183] on div "Continue without Agent Mode" at bounding box center [312, 187] width 131 height 35
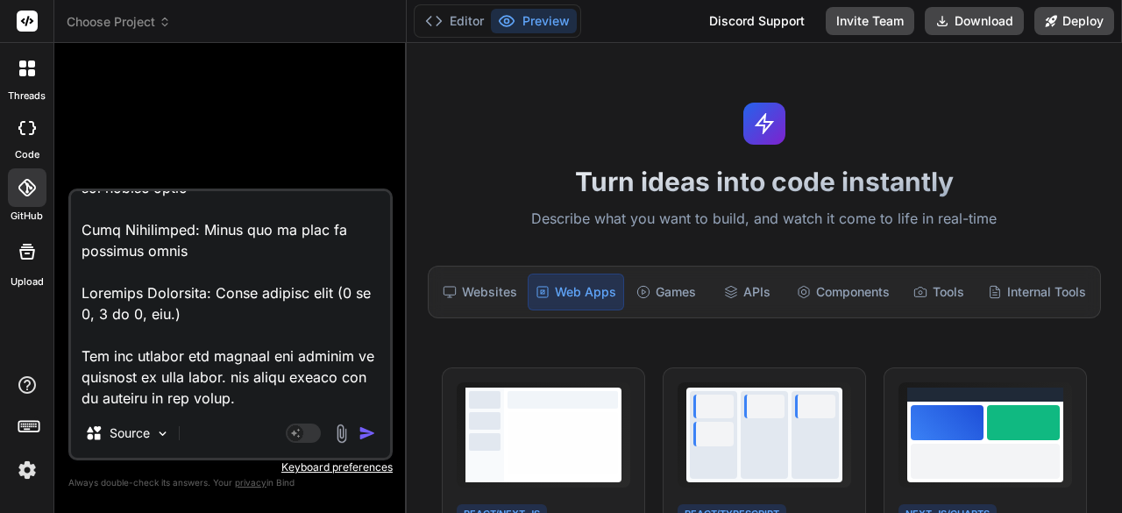
click at [363, 429] on img "button" at bounding box center [367, 433] width 18 height 18
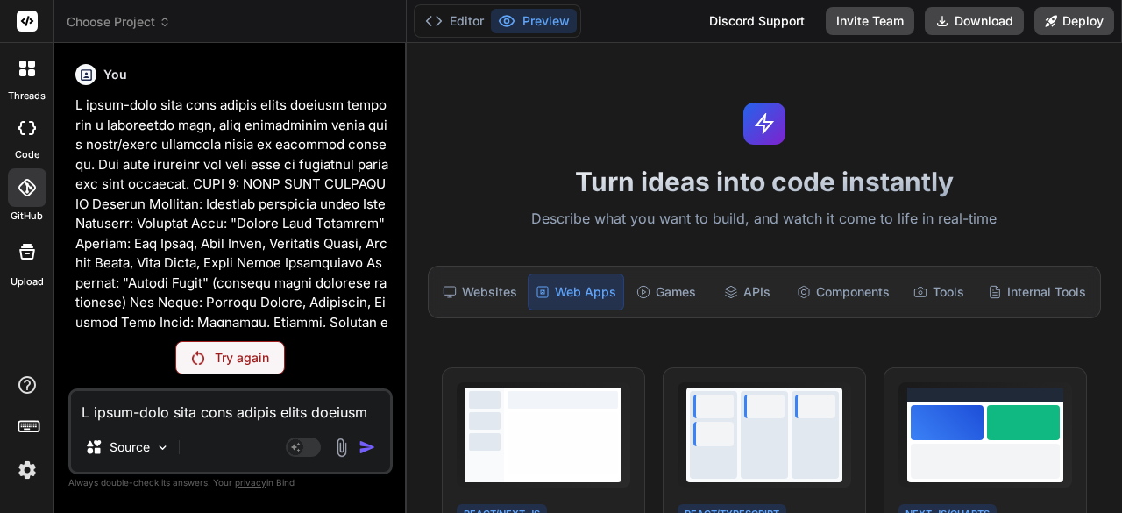
click at [252, 360] on p "Try again" at bounding box center [242, 358] width 54 height 18
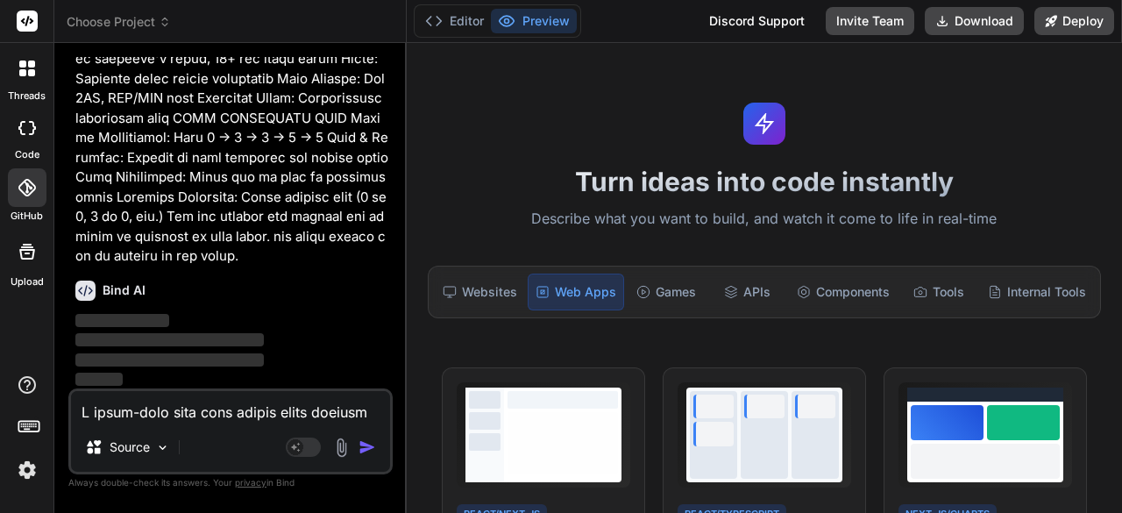
scroll to position [1916, 0]
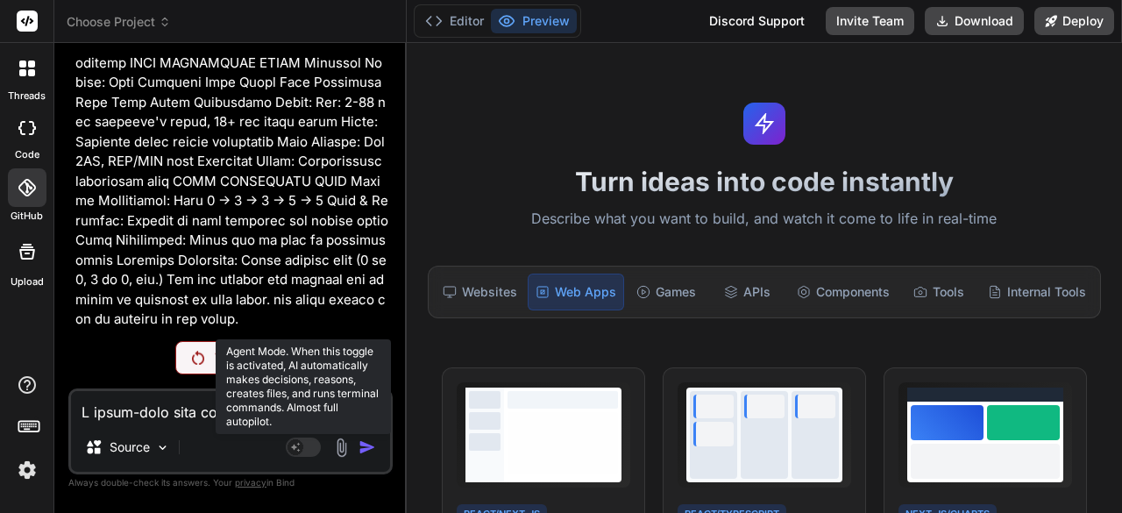
click at [303, 444] on rect at bounding box center [303, 446] width 35 height 19
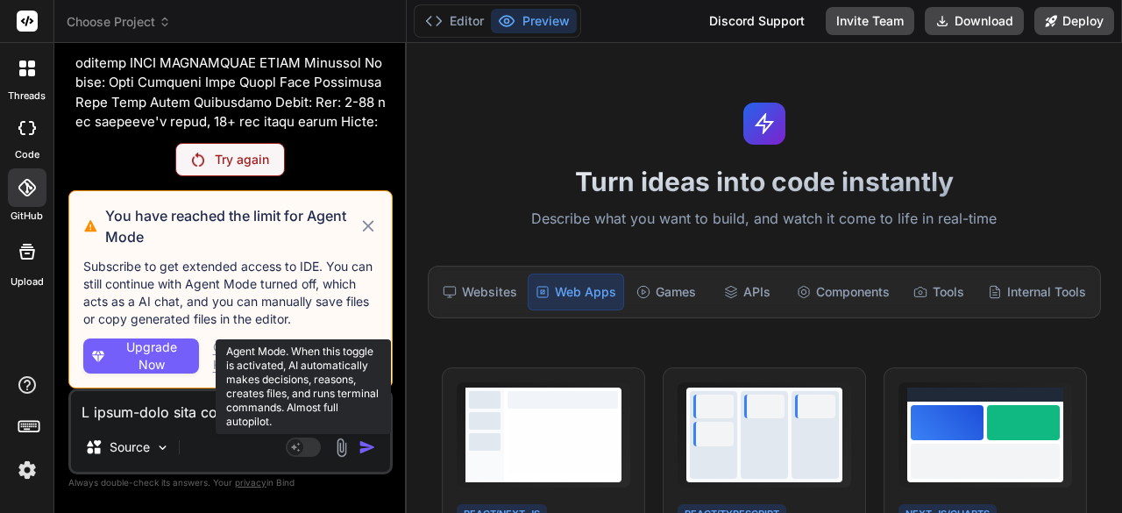
scroll to position [1979, 0]
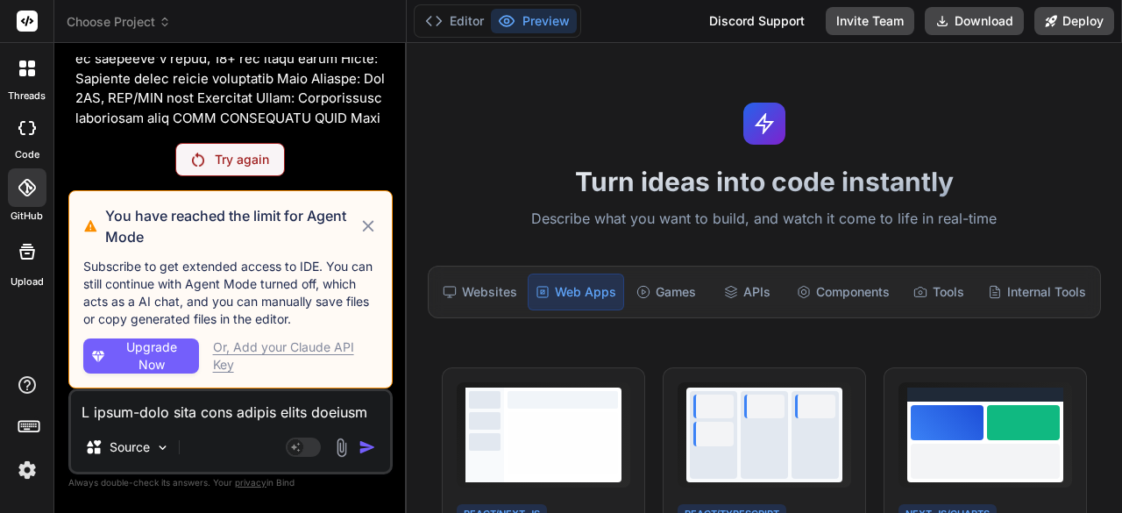
click at [159, 355] on span "Upgrade Now" at bounding box center [151, 355] width 81 height 35
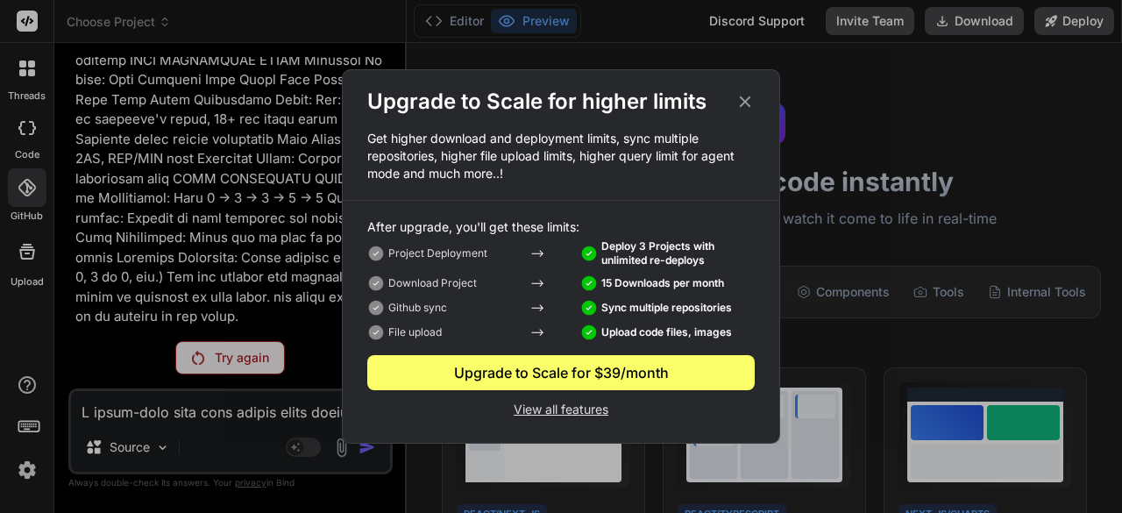
scroll to position [1916, 0]
click at [741, 103] on icon at bounding box center [744, 101] width 19 height 19
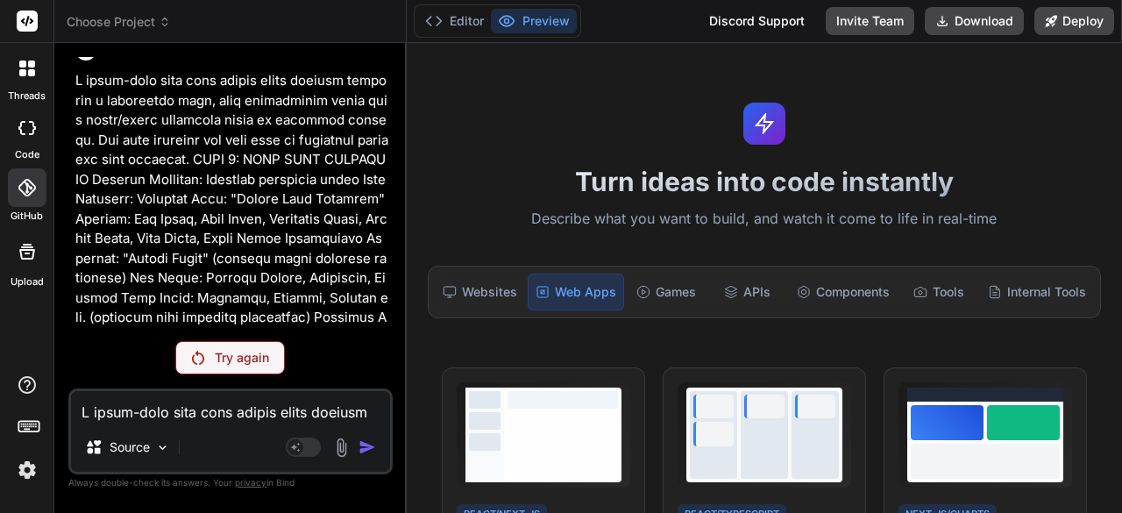
scroll to position [0, 0]
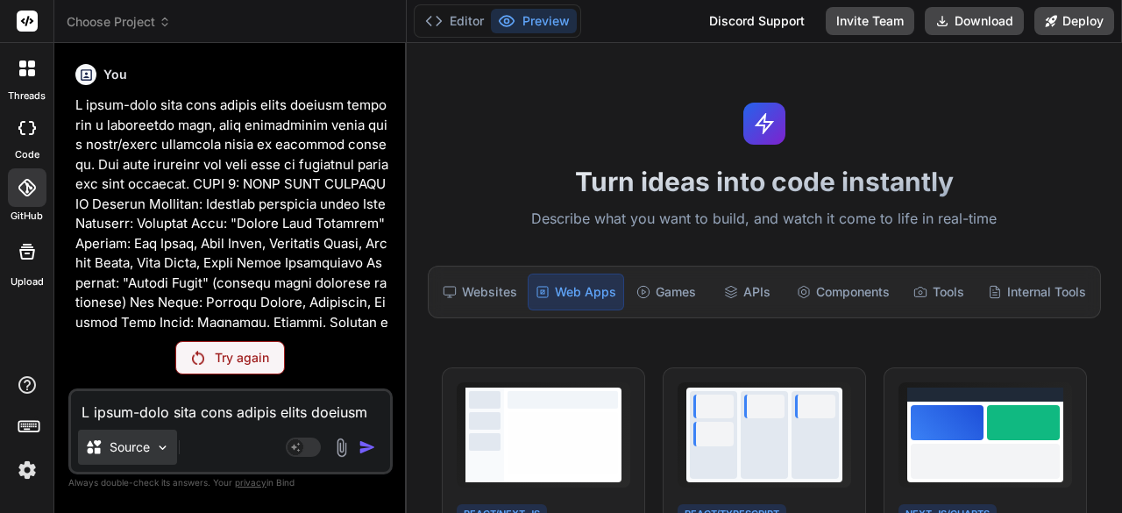
click at [152, 449] on div "Source" at bounding box center [127, 446] width 99 height 35
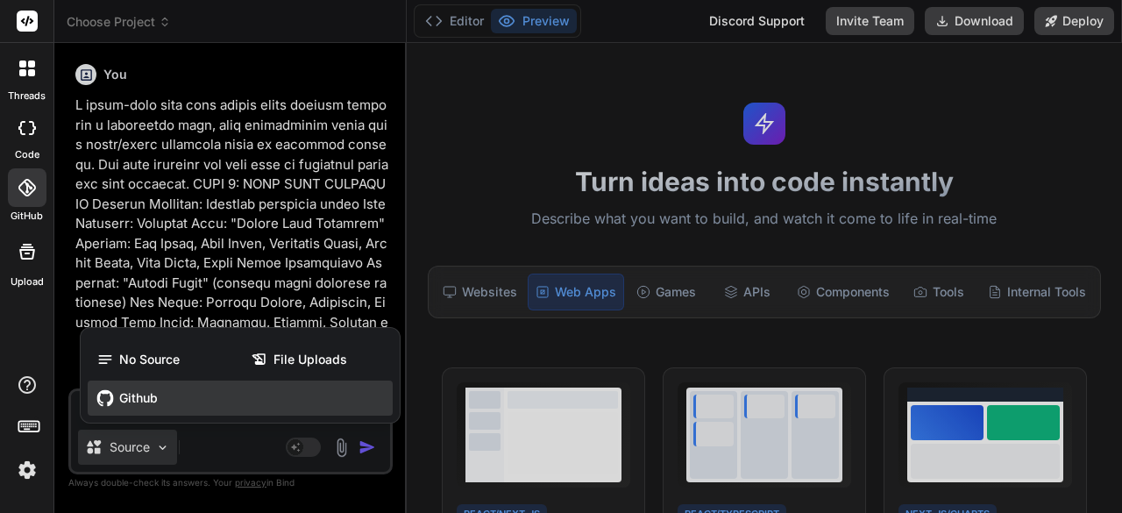
click at [152, 402] on span "Github" at bounding box center [138, 398] width 39 height 18
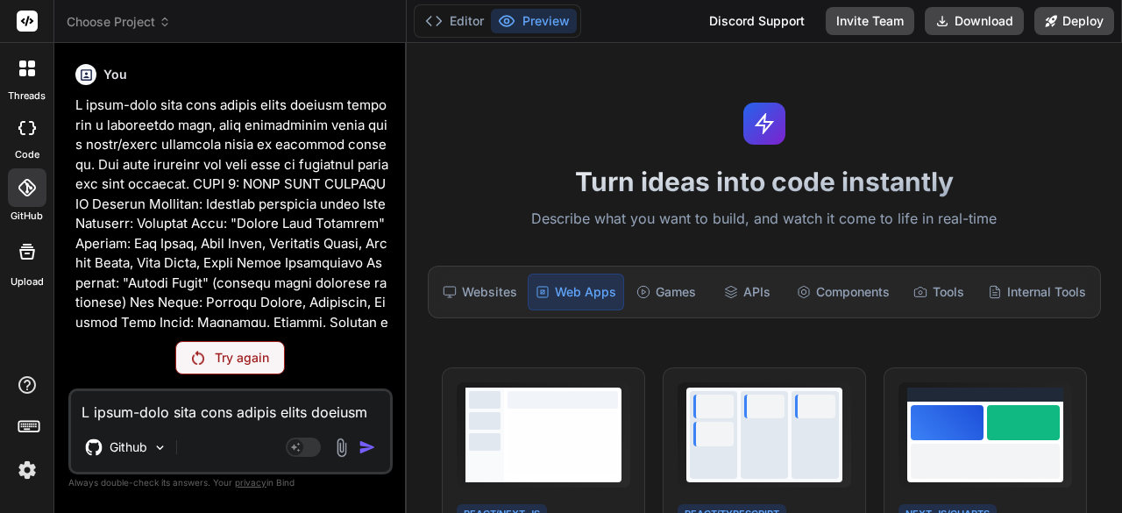
click at [231, 364] on p "Try again" at bounding box center [242, 358] width 54 height 18
click at [918, 294] on div "Tools" at bounding box center [938, 291] width 77 height 37
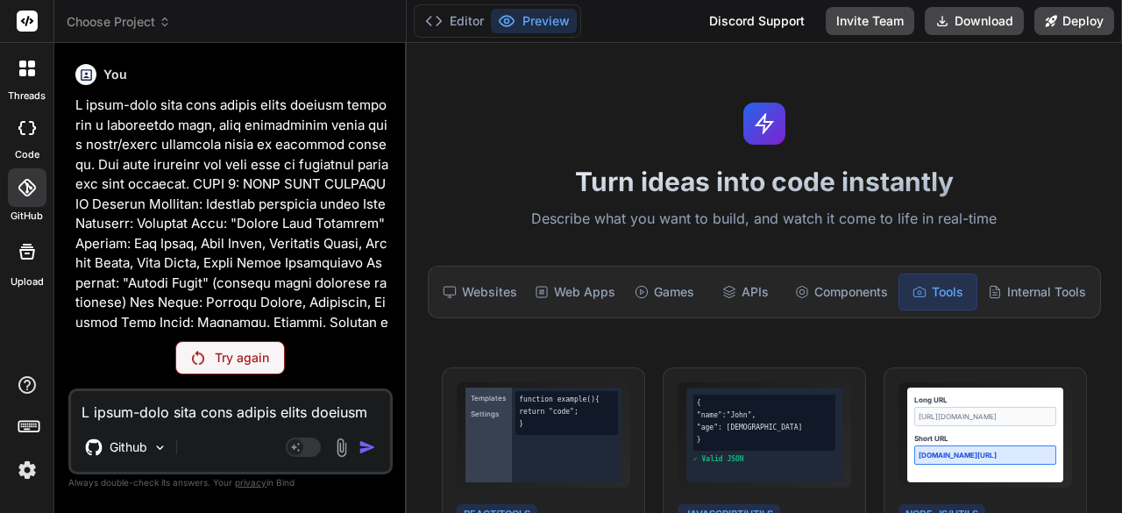
click at [244, 366] on p "Try again" at bounding box center [242, 358] width 54 height 18
click at [1024, 292] on div "Internal Tools" at bounding box center [1037, 291] width 112 height 37
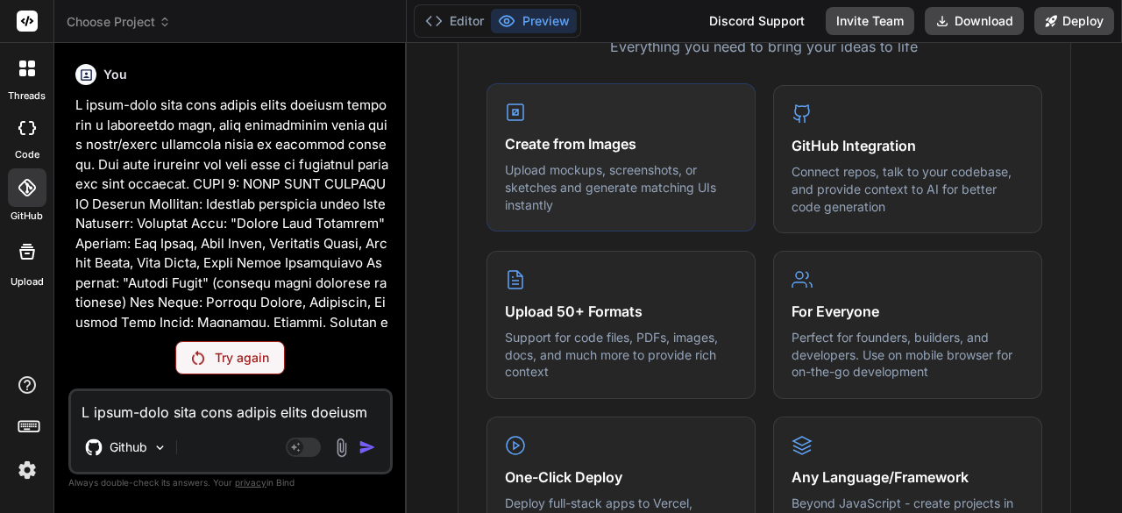
scroll to position [789, 0]
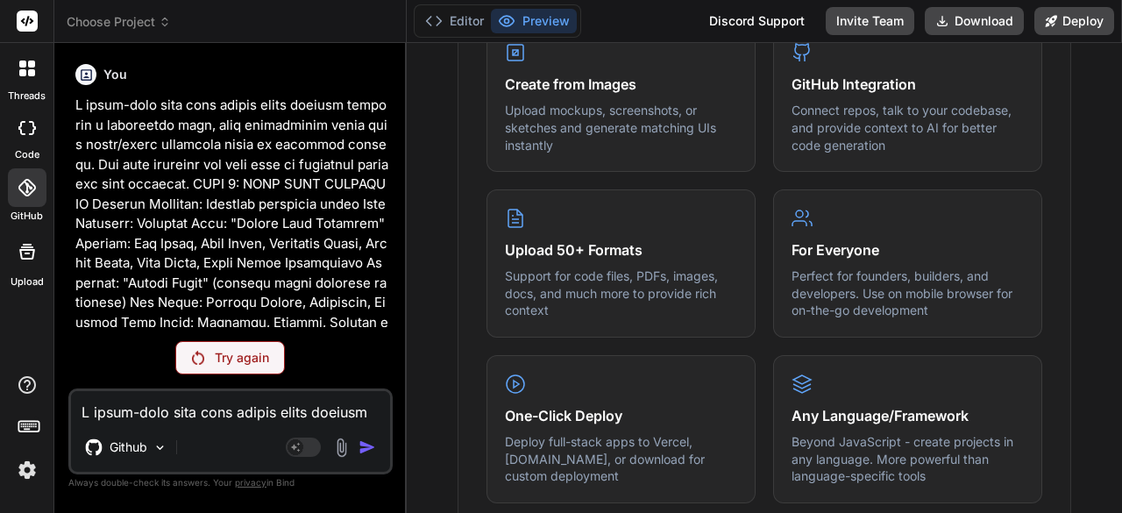
click at [27, 136] on div at bounding box center [27, 127] width 39 height 35
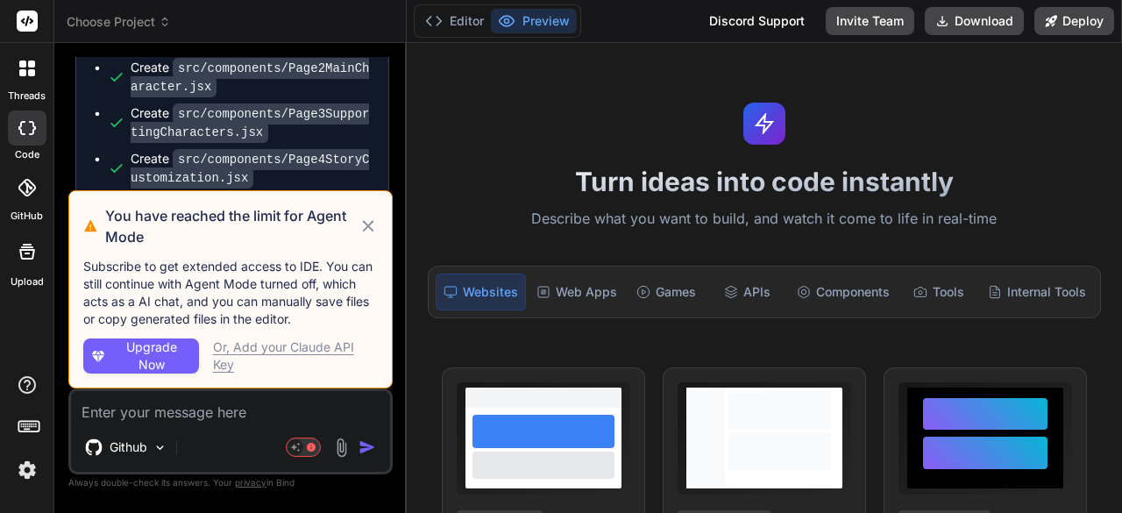
scroll to position [2354, 0]
click at [361, 229] on icon at bounding box center [367, 226] width 19 height 21
type textarea "x"
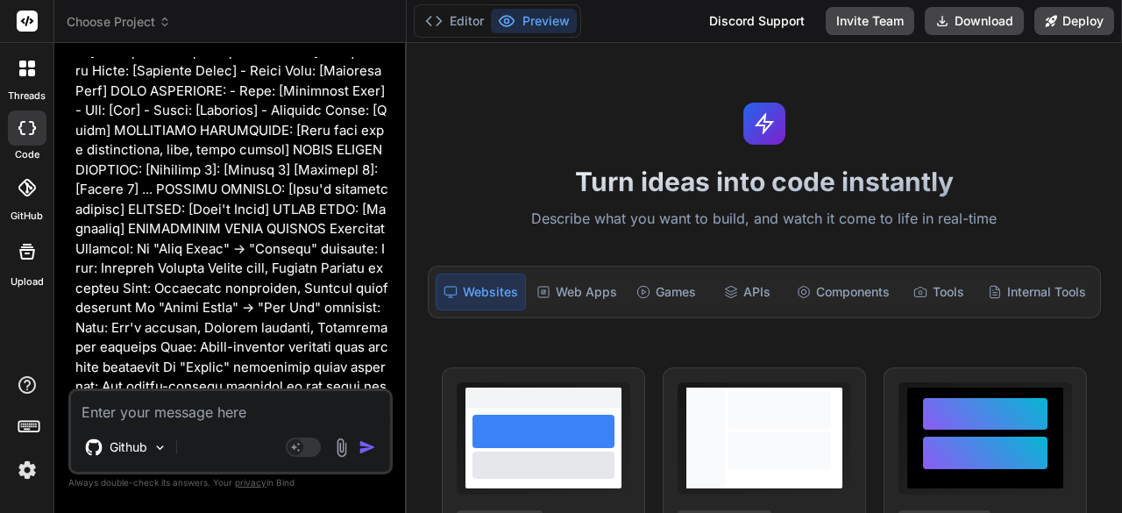
scroll to position [4457, 0]
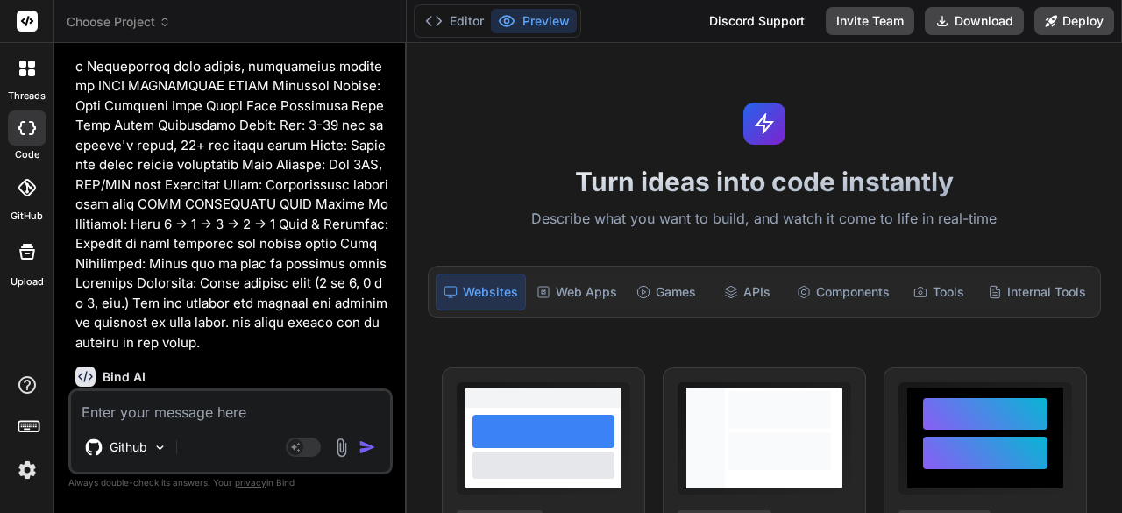
click at [359, 450] on img "button" at bounding box center [367, 447] width 18 height 18
click at [579, 295] on div "Web Apps" at bounding box center [576, 291] width 95 height 37
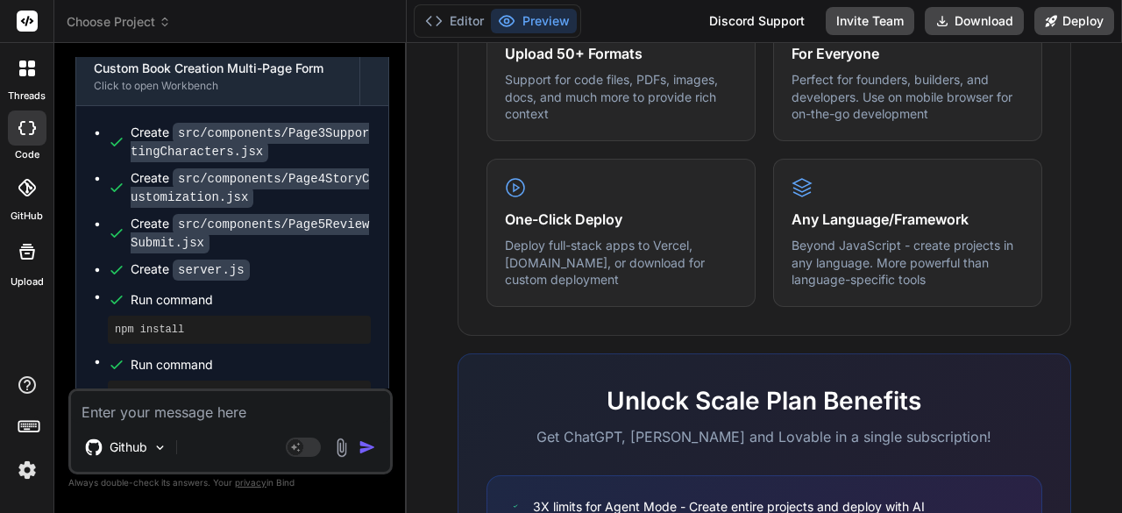
scroll to position [4893, 0]
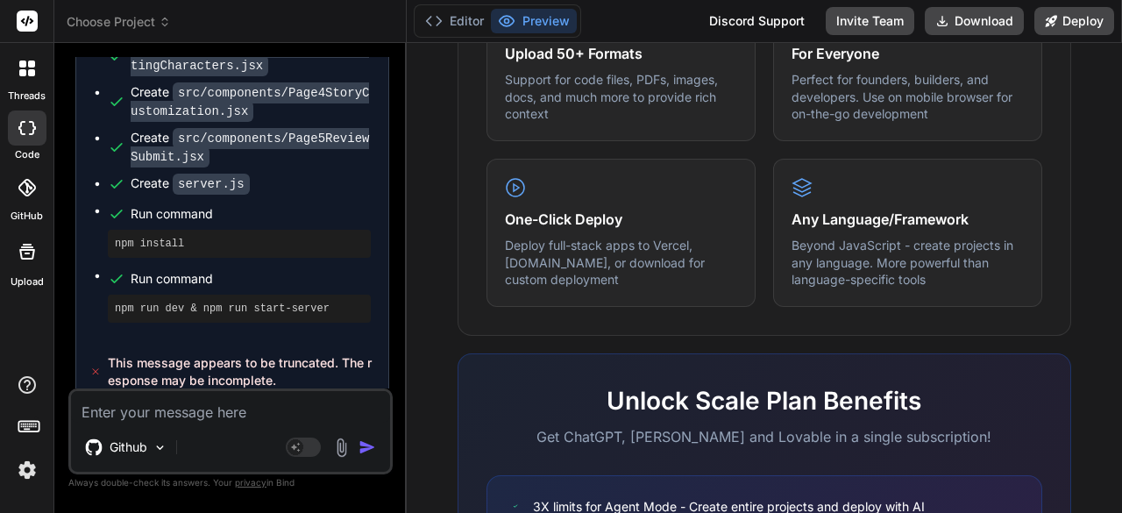
click at [358, 450] on div "Agent Mode. When this toggle is activated, AI automatically makes decisions, re…" at bounding box center [332, 446] width 101 height 21
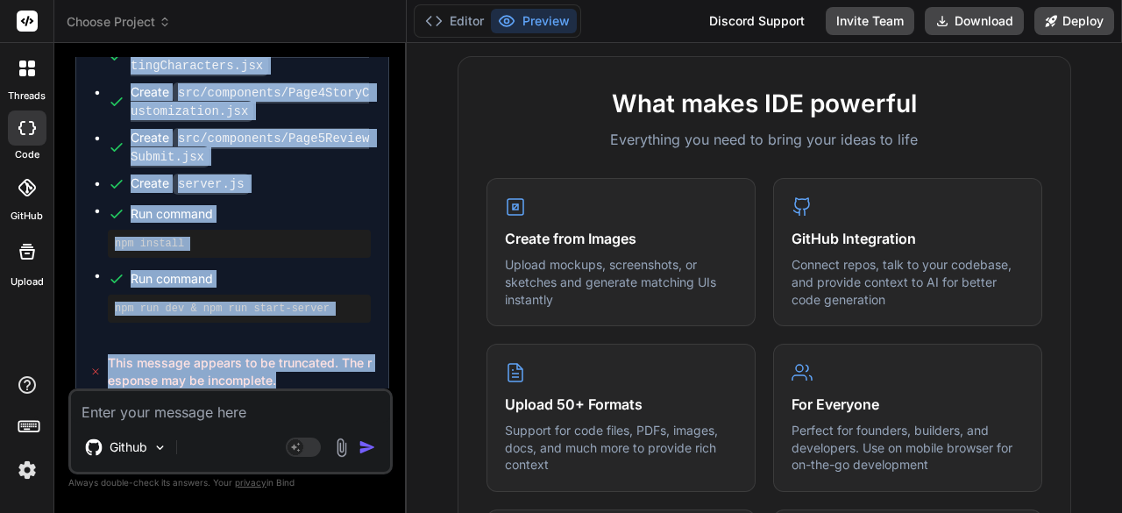
drag, startPoint x: 76, startPoint y: 104, endPoint x: 230, endPoint y: 404, distance: 336.7
click at [230, 404] on div "You Bind AI Custom Book Creation Multi-Page Form Click to open Workbench Create…" at bounding box center [230, 284] width 324 height 455
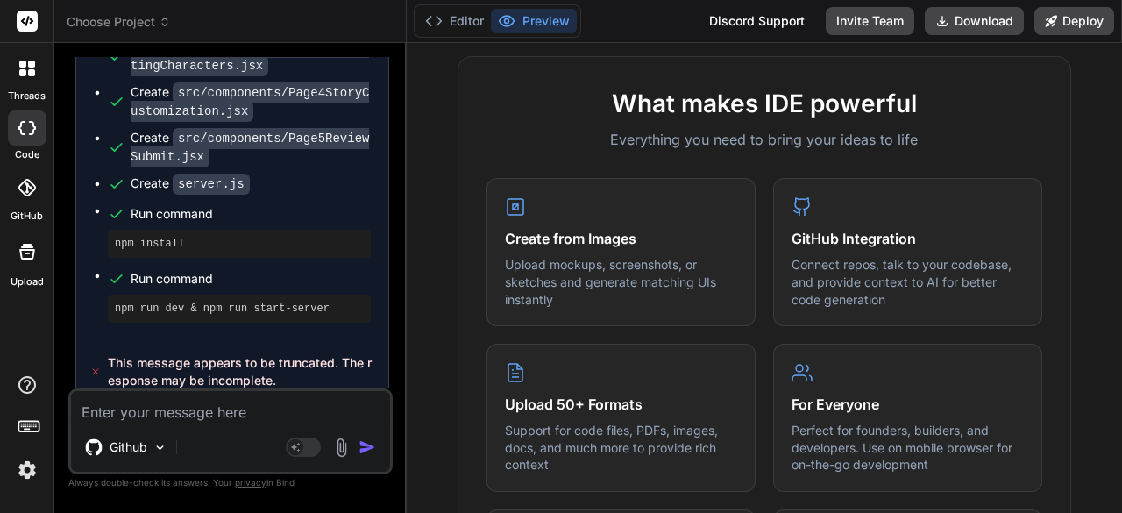
click at [23, 188] on icon at bounding box center [27, 188] width 18 height 18
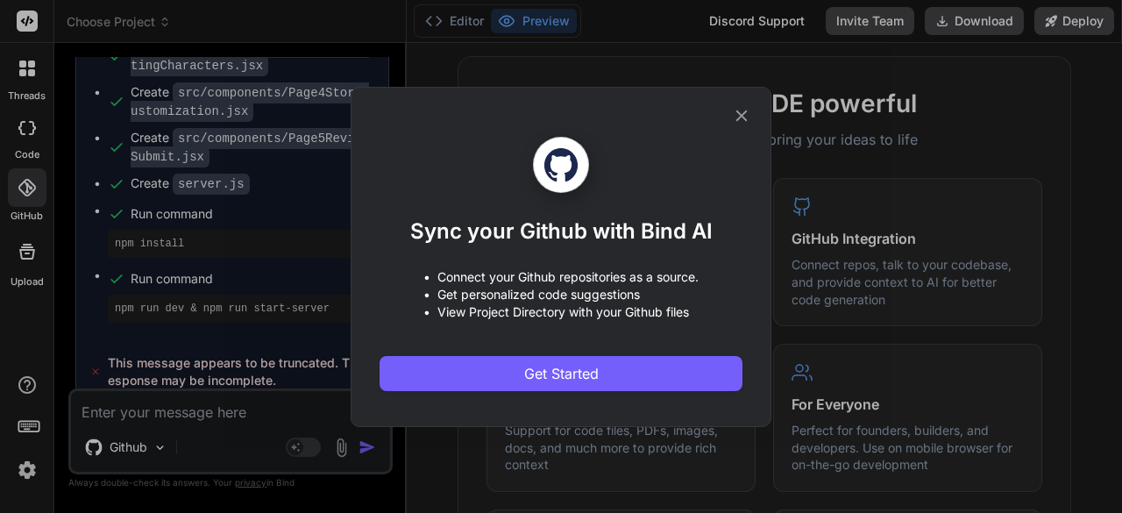
click at [566, 230] on h1 "Sync your Github with Bind AI" at bounding box center [561, 231] width 302 height 28
copy h1 "Github"
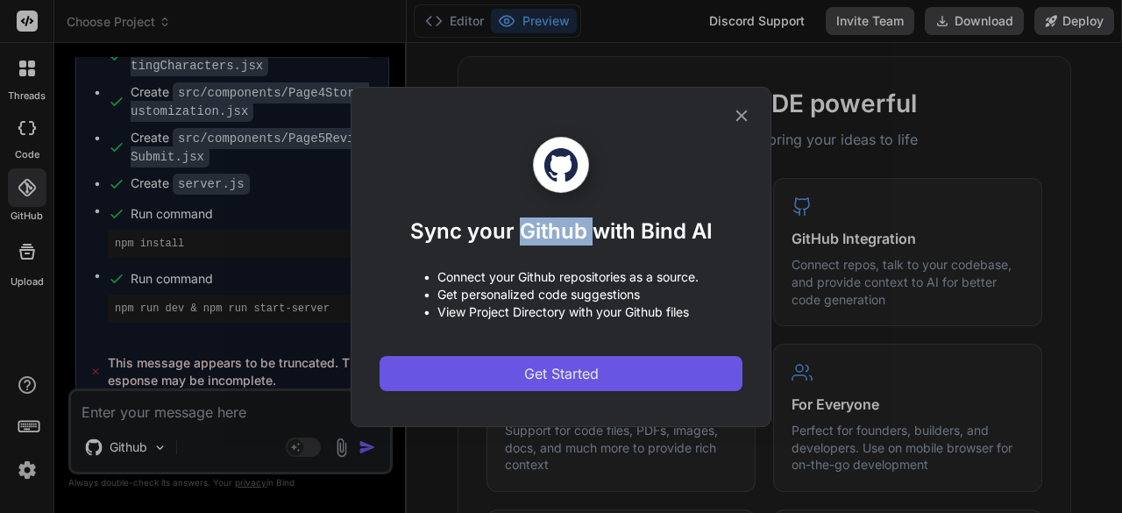
click at [556, 371] on span "Get Started" at bounding box center [561, 373] width 74 height 21
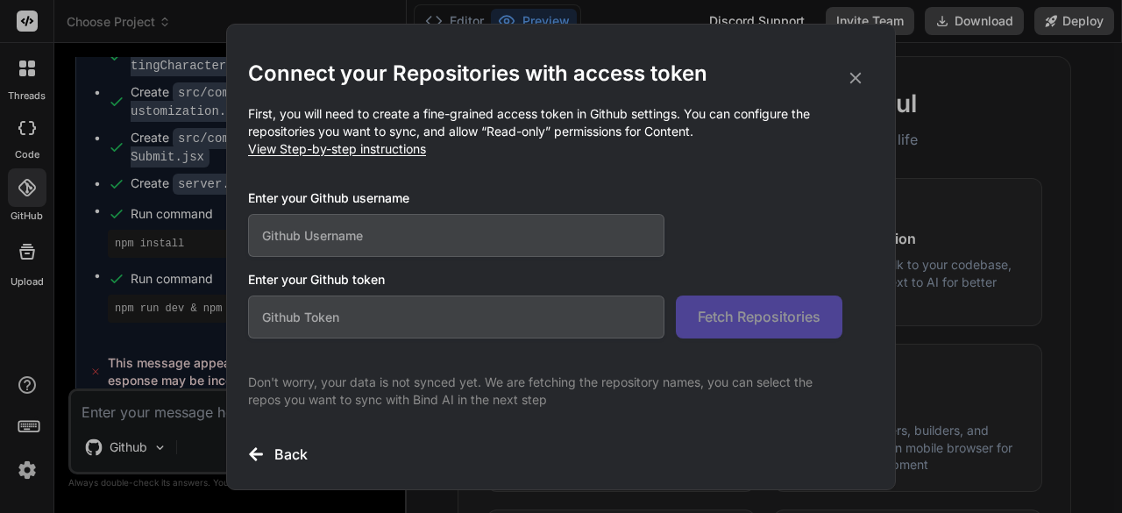
click at [366, 237] on input "text" at bounding box center [456, 235] width 416 height 43
type input "lyriqz"
click at [383, 309] on input "text" at bounding box center [456, 316] width 416 height 43
paste input "[URL][DOMAIN_NAME]"
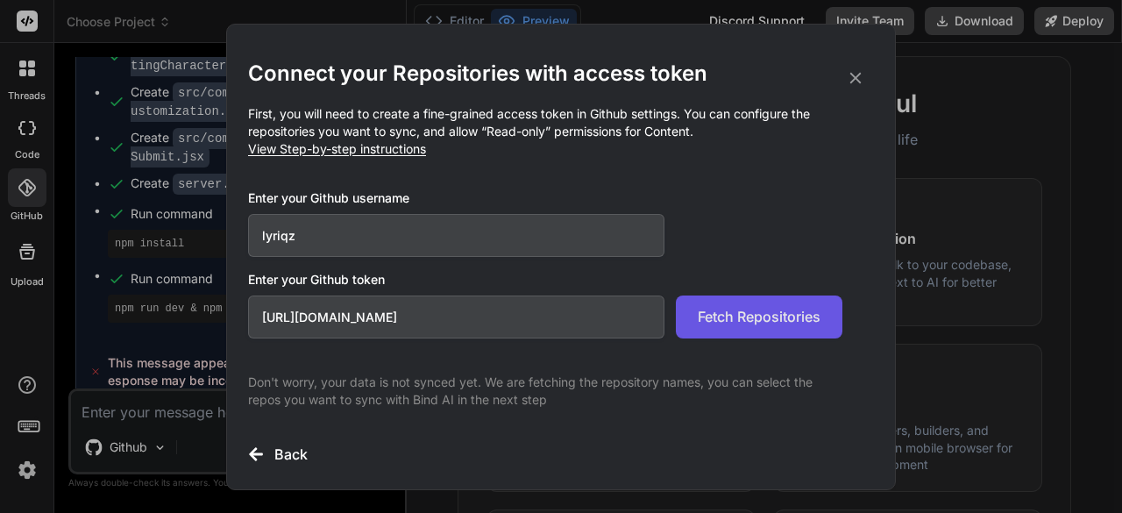
type input "[URL][DOMAIN_NAME]"
click at [717, 309] on span "Fetch Repositories" at bounding box center [759, 316] width 123 height 21
click at [851, 83] on icon at bounding box center [855, 77] width 19 height 19
